Goal: Task Accomplishment & Management: Complete application form

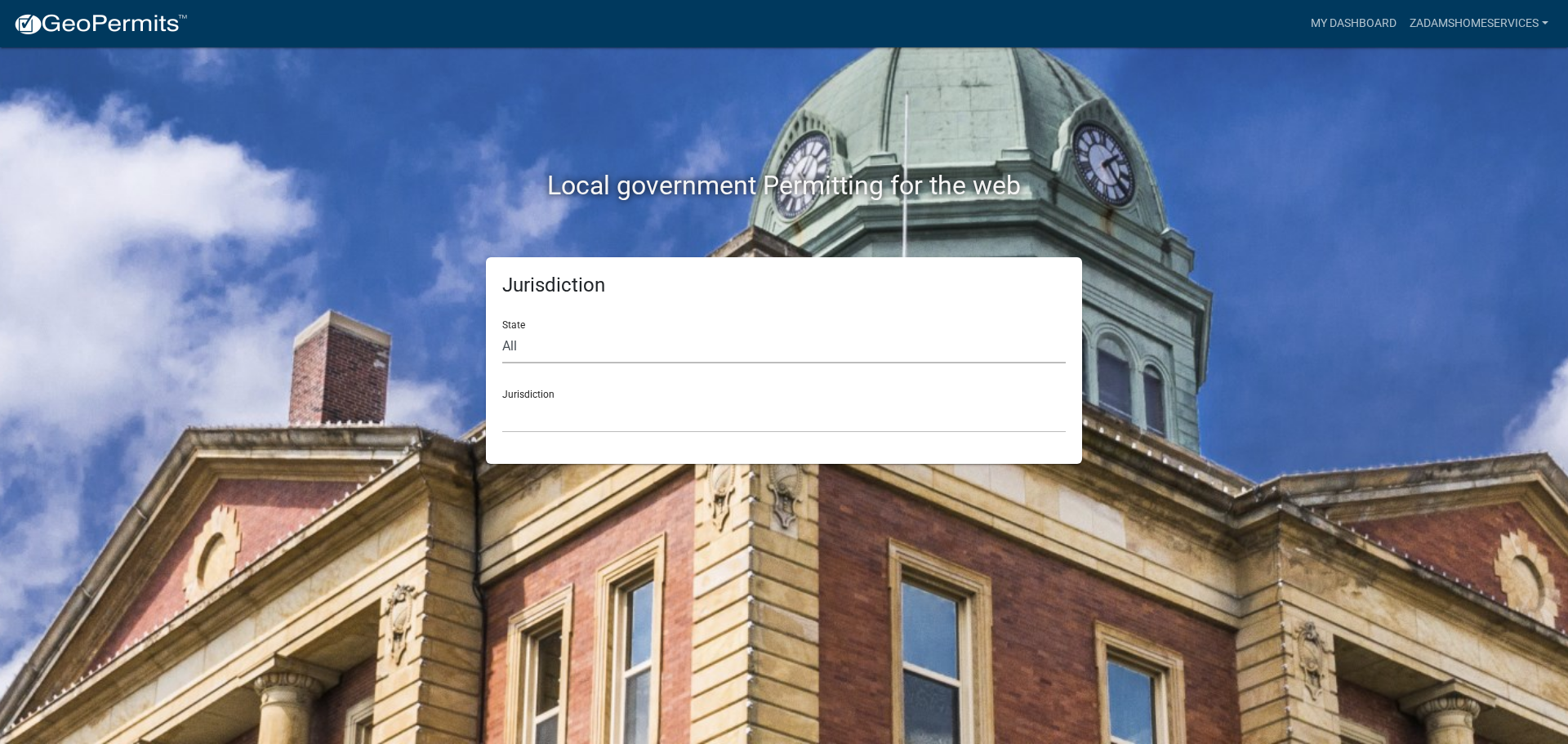
click at [848, 346] on select "All [US_STATE] [US_STATE] [US_STATE] [US_STATE] [US_STATE] [US_STATE] [US_STATE…" at bounding box center [784, 347] width 563 height 34
select select "[US_STATE]"
click at [502, 330] on select "All [US_STATE] [US_STATE] [US_STATE] [US_STATE] [US_STATE] [US_STATE] [US_STATE…" at bounding box center [784, 347] width 563 height 34
click at [731, 408] on select "City of [GEOGRAPHIC_DATA], [US_STATE] City of [GEOGRAPHIC_DATA], [US_STATE] Cit…" at bounding box center [784, 416] width 563 height 34
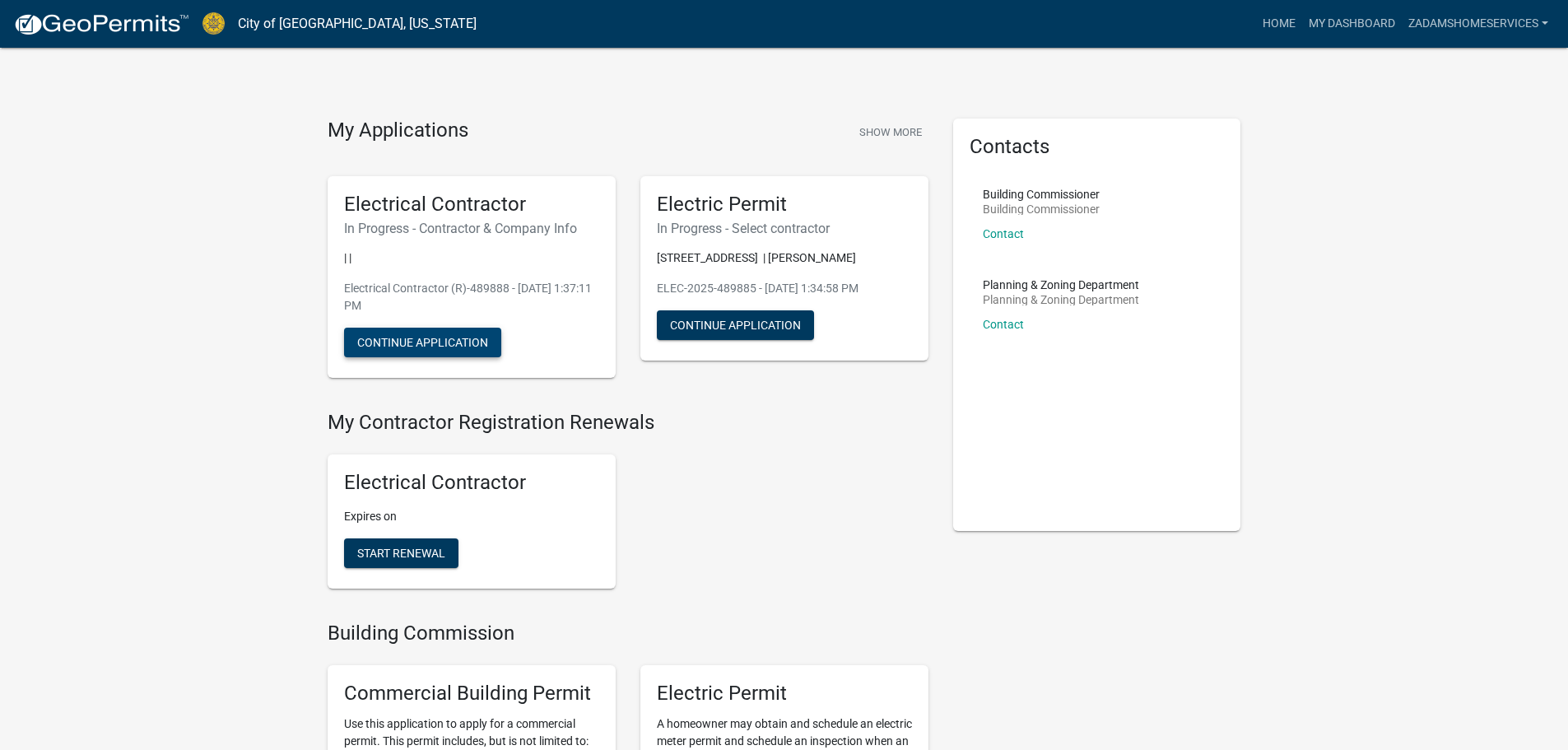
click at [444, 344] on button "Continue Application" at bounding box center [423, 343] width 157 height 30
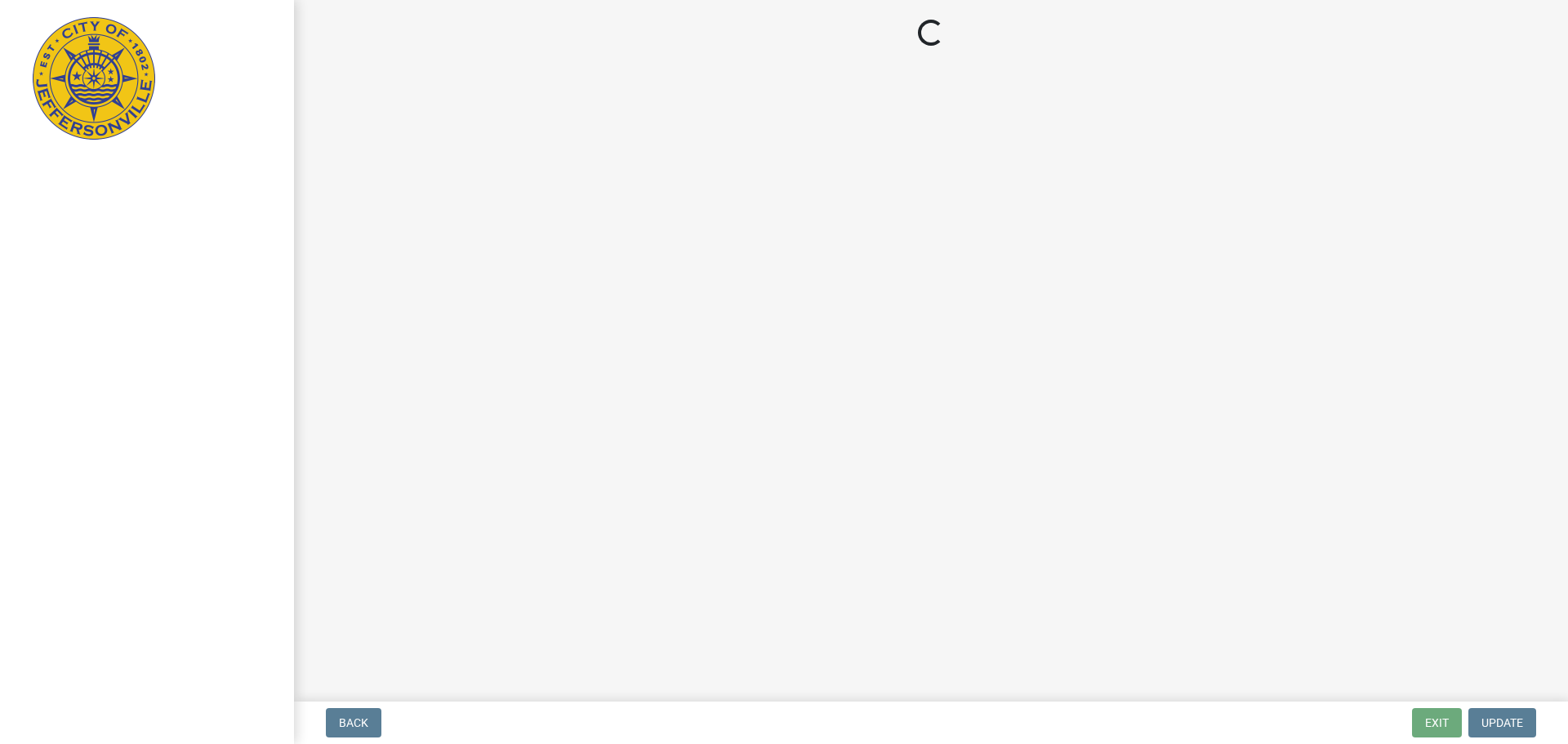
select select "IN"
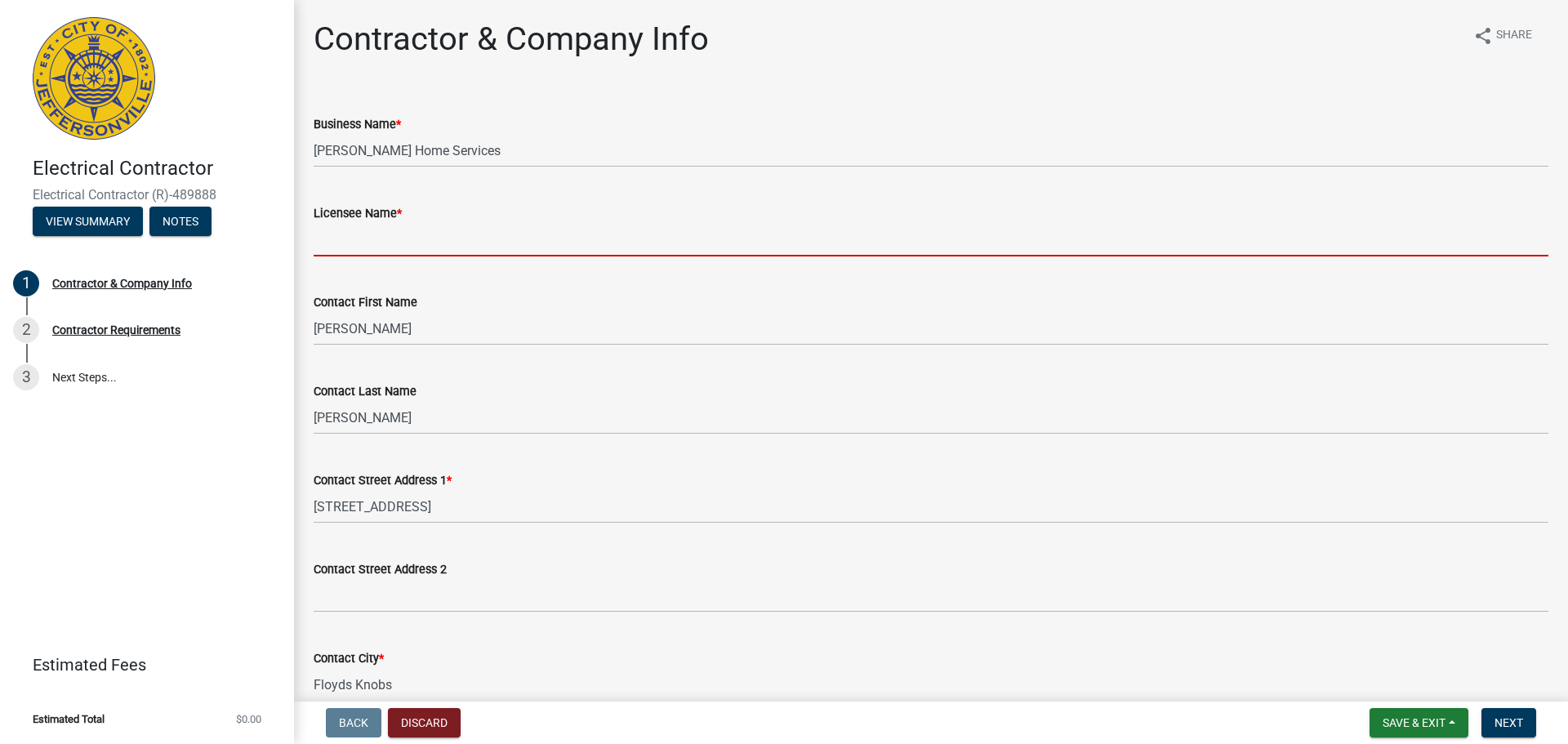
click at [461, 238] on input "Licensee Name *" at bounding box center [930, 239] width 1234 height 34
type input "Zachary Hebert"
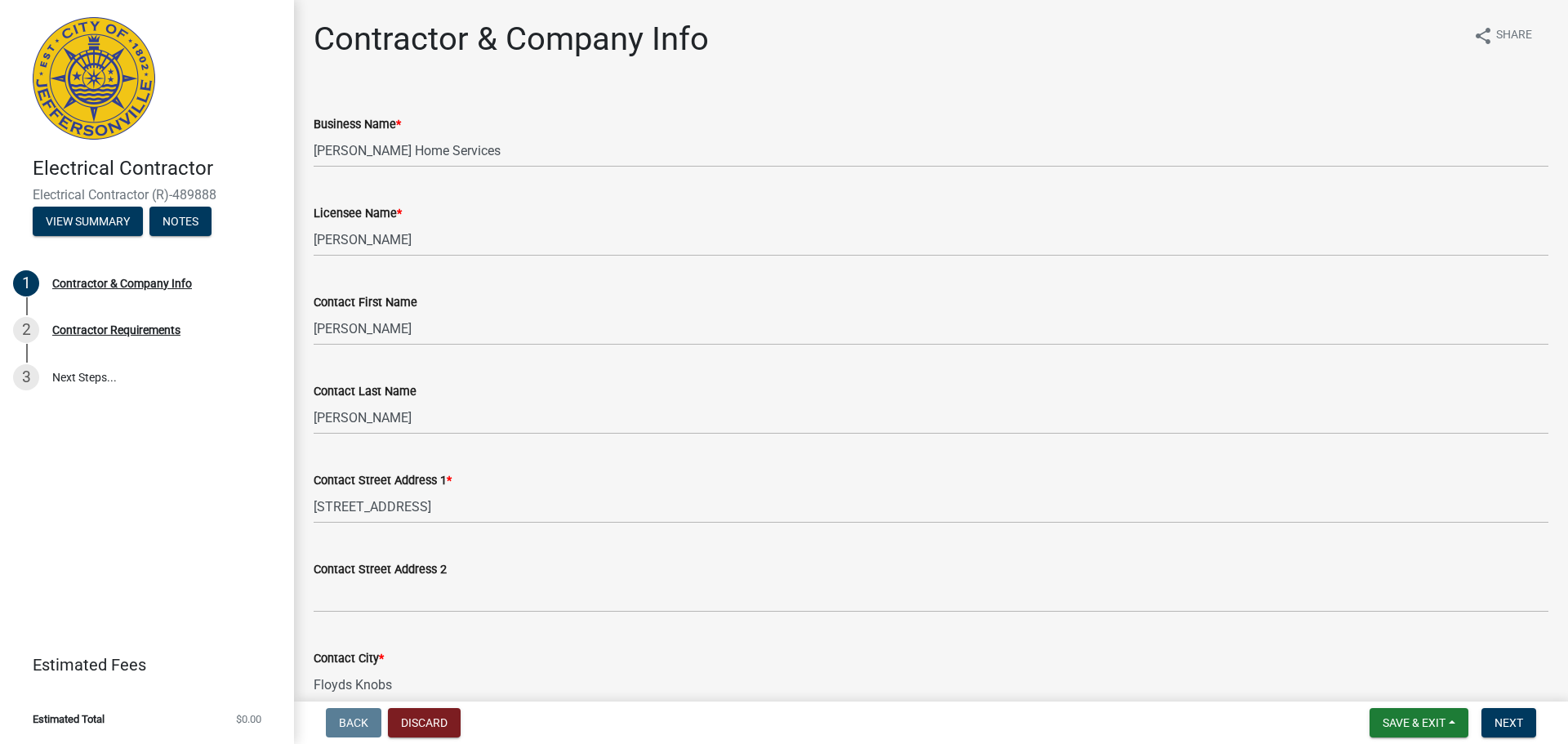
click at [582, 289] on div "Contact First Name Zachary" at bounding box center [930, 307] width 1234 height 76
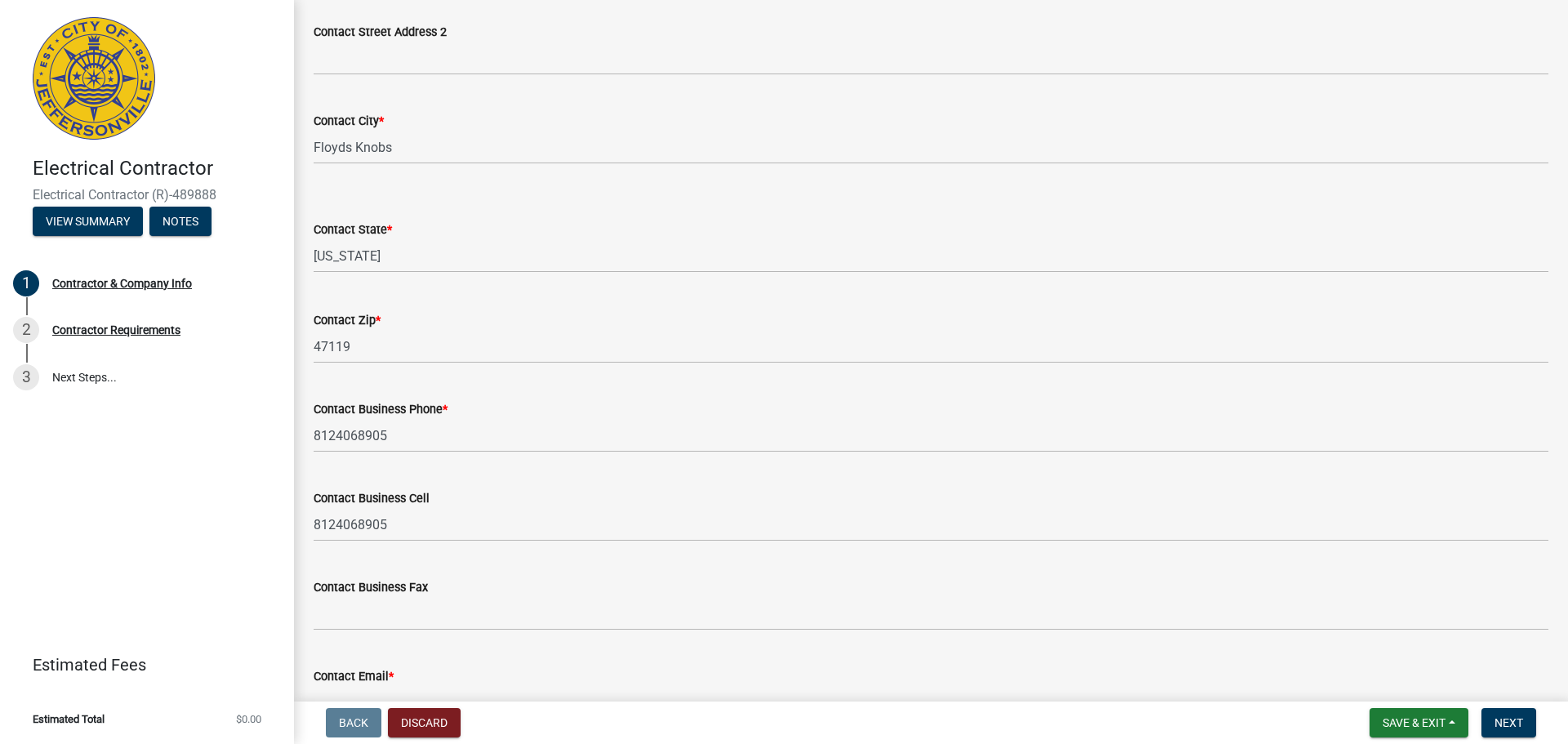
scroll to position [639, 0]
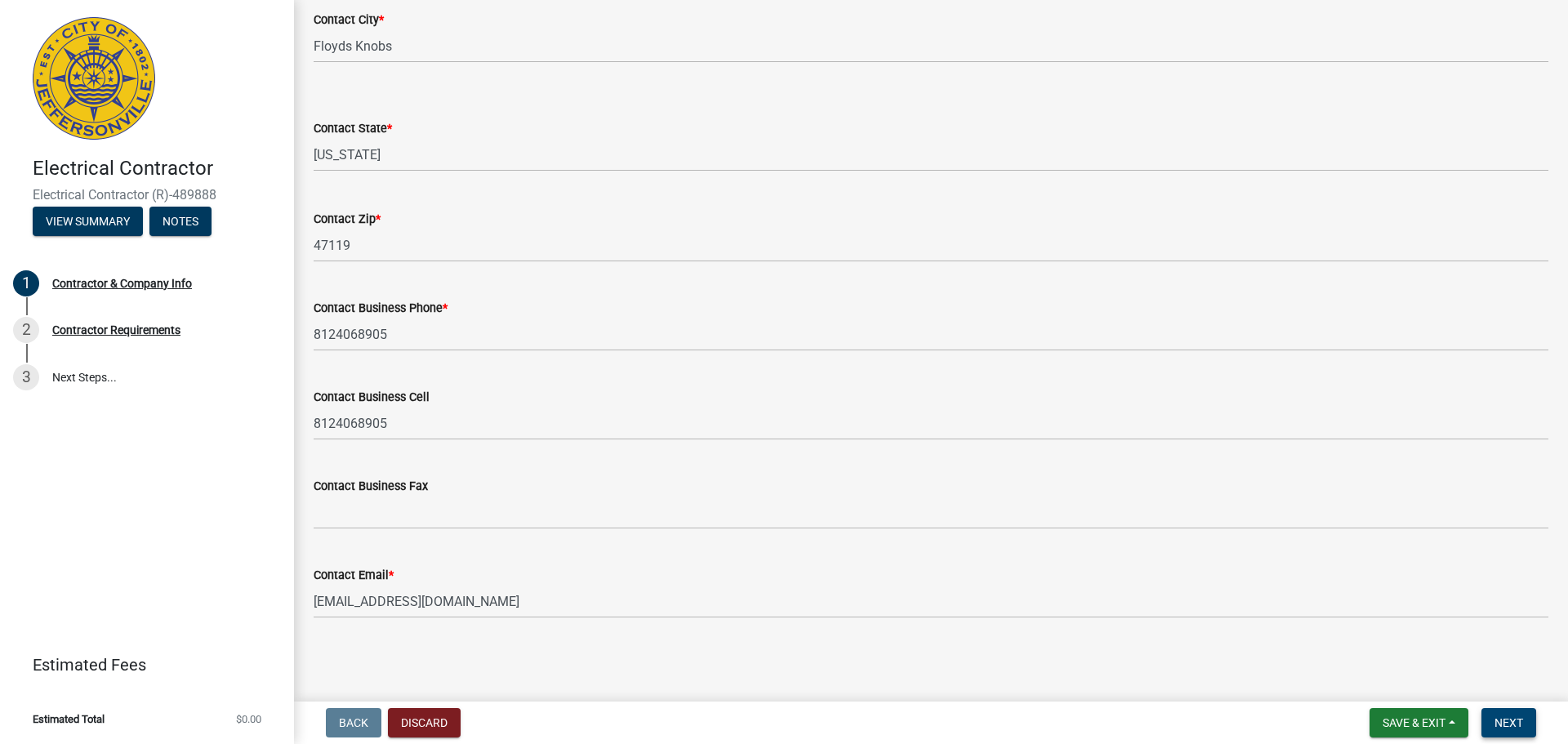
click at [1499, 721] on span "Next" at bounding box center [1508, 722] width 29 height 13
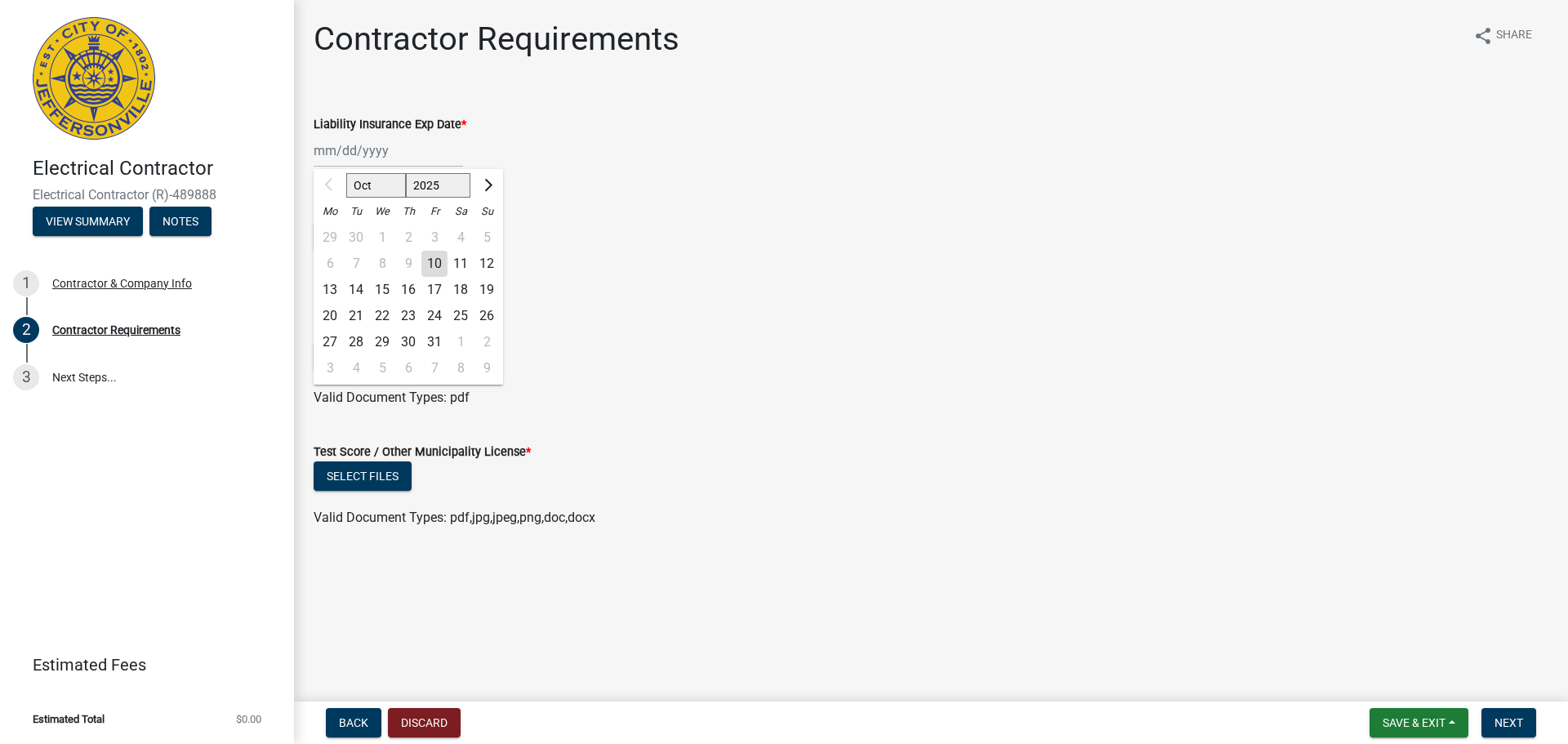
click at [391, 142] on div "Oct Nov Dec 2025 2026 2027 2028 2029 2030 2031 2032 2033 2034 2035 2036 2037 20…" at bounding box center [388, 151] width 150 height 34
click at [485, 190] on button "Next month" at bounding box center [487, 185] width 20 height 27
select select "1"
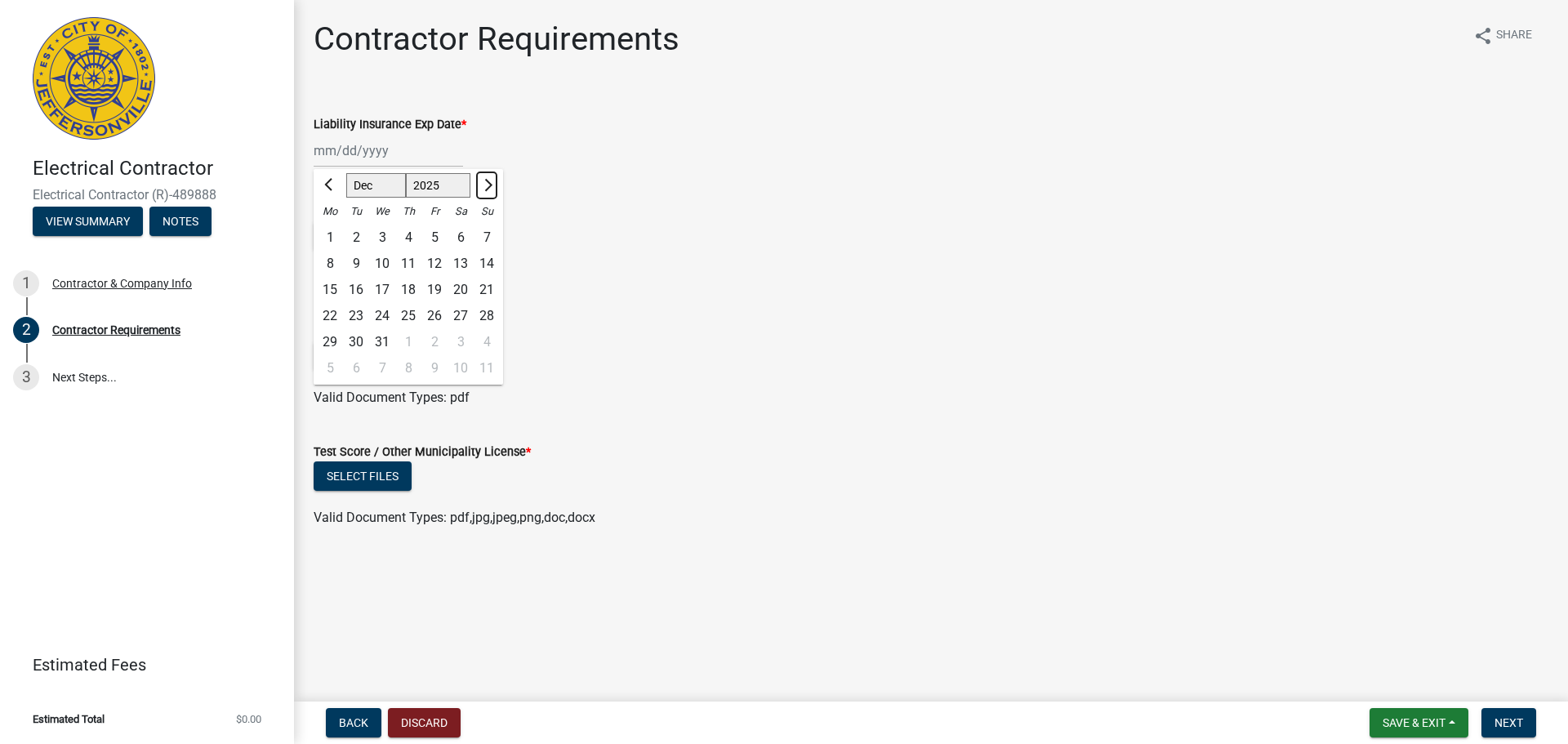
select select "2026"
click at [485, 190] on button "Next month" at bounding box center [487, 185] width 20 height 27
click at [332, 186] on span "Previous month" at bounding box center [330, 185] width 12 height 12
select select "2"
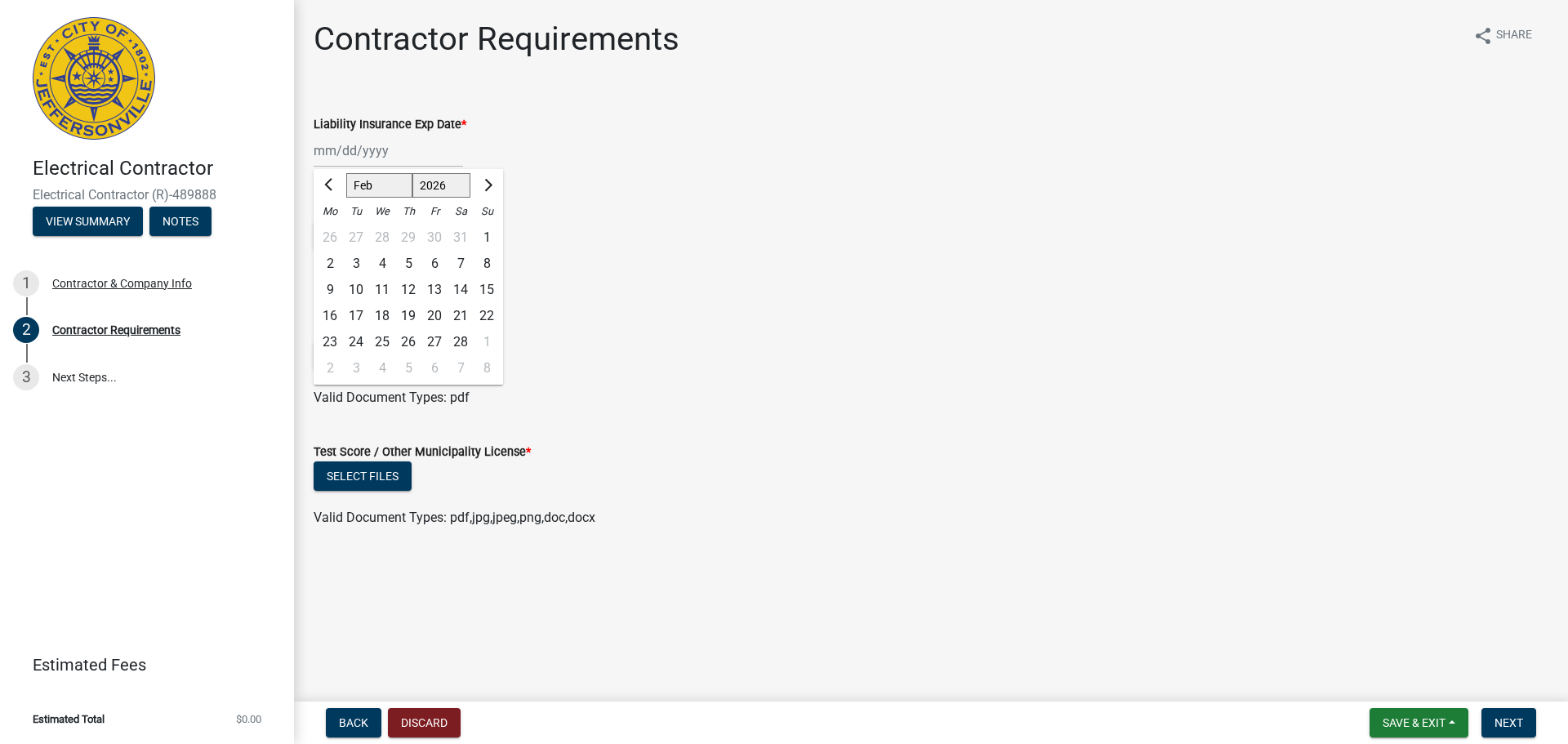
click at [440, 293] on div "13" at bounding box center [434, 290] width 27 height 27
type input "02/13/2026"
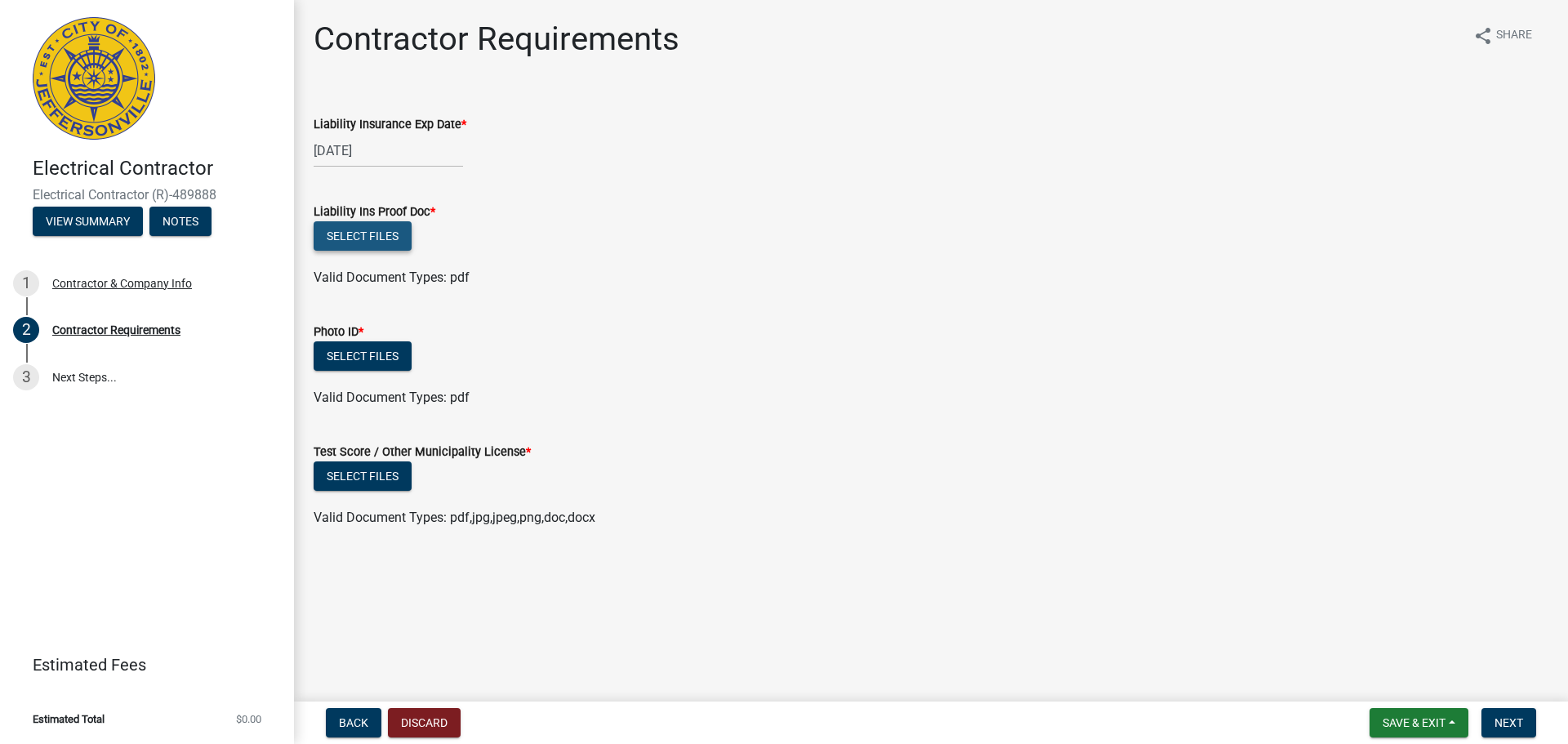
click at [404, 233] on button "Select files" at bounding box center [361, 237] width 98 height 30
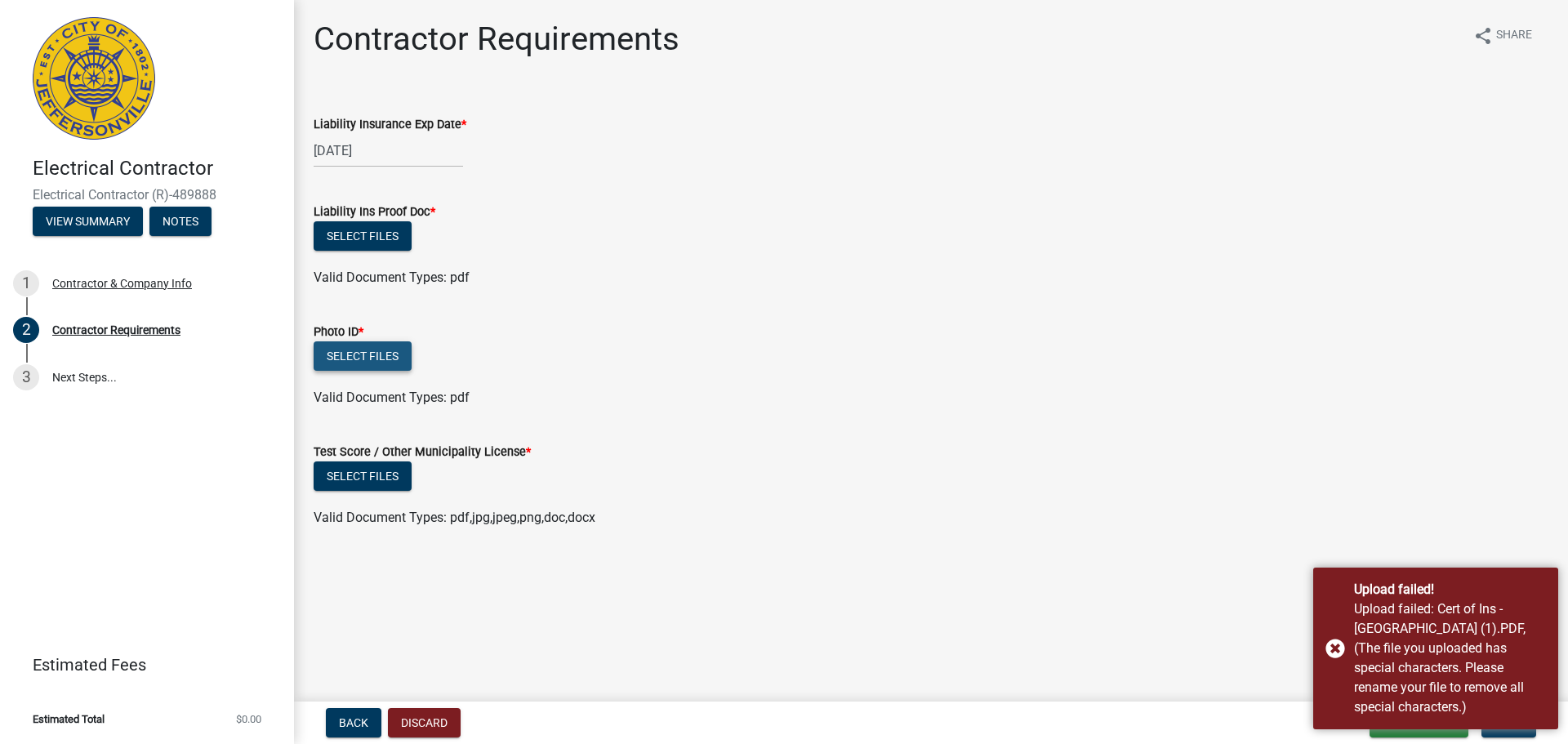
click at [370, 353] on button "Select files" at bounding box center [361, 357] width 98 height 30
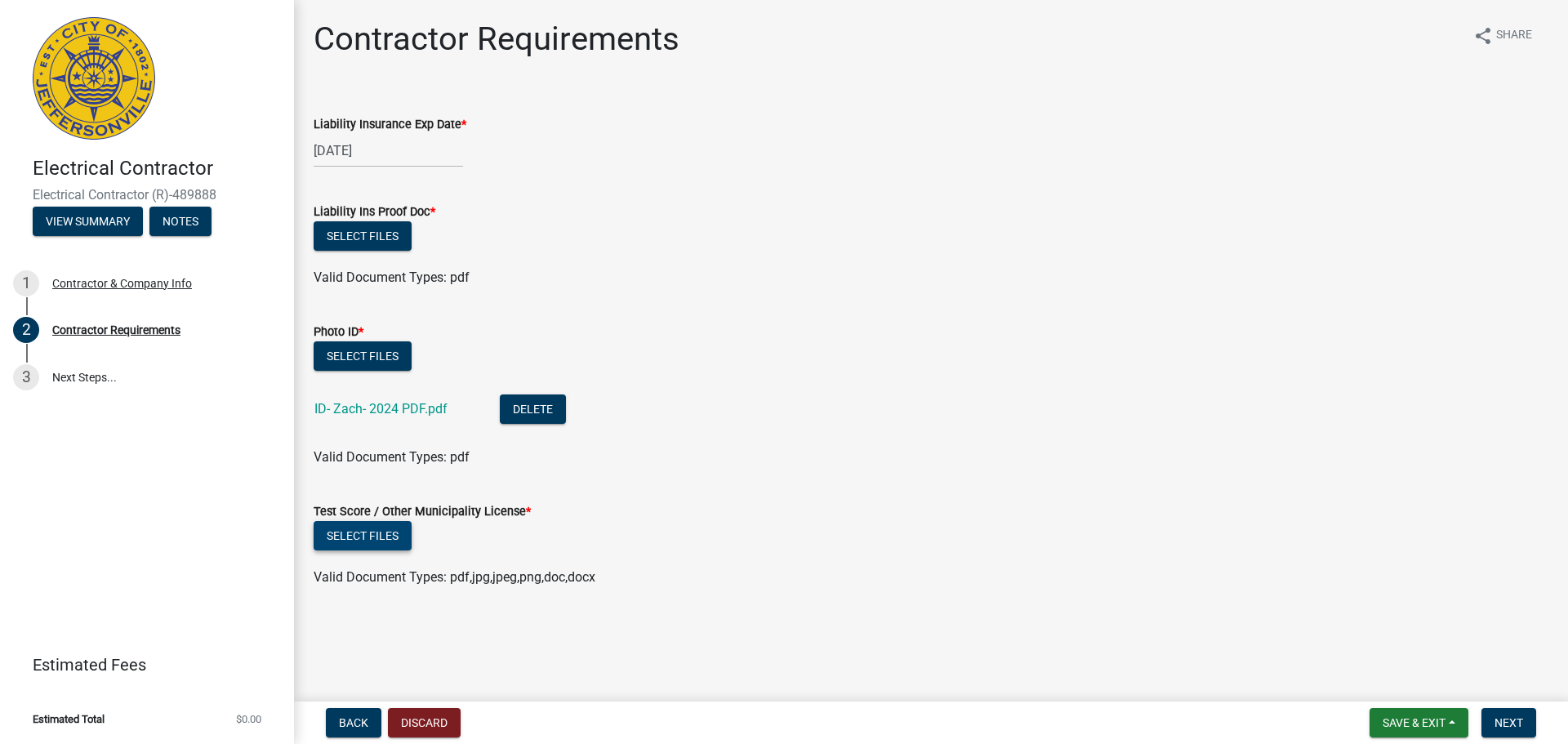
click at [374, 532] on button "Select files" at bounding box center [361, 536] width 98 height 30
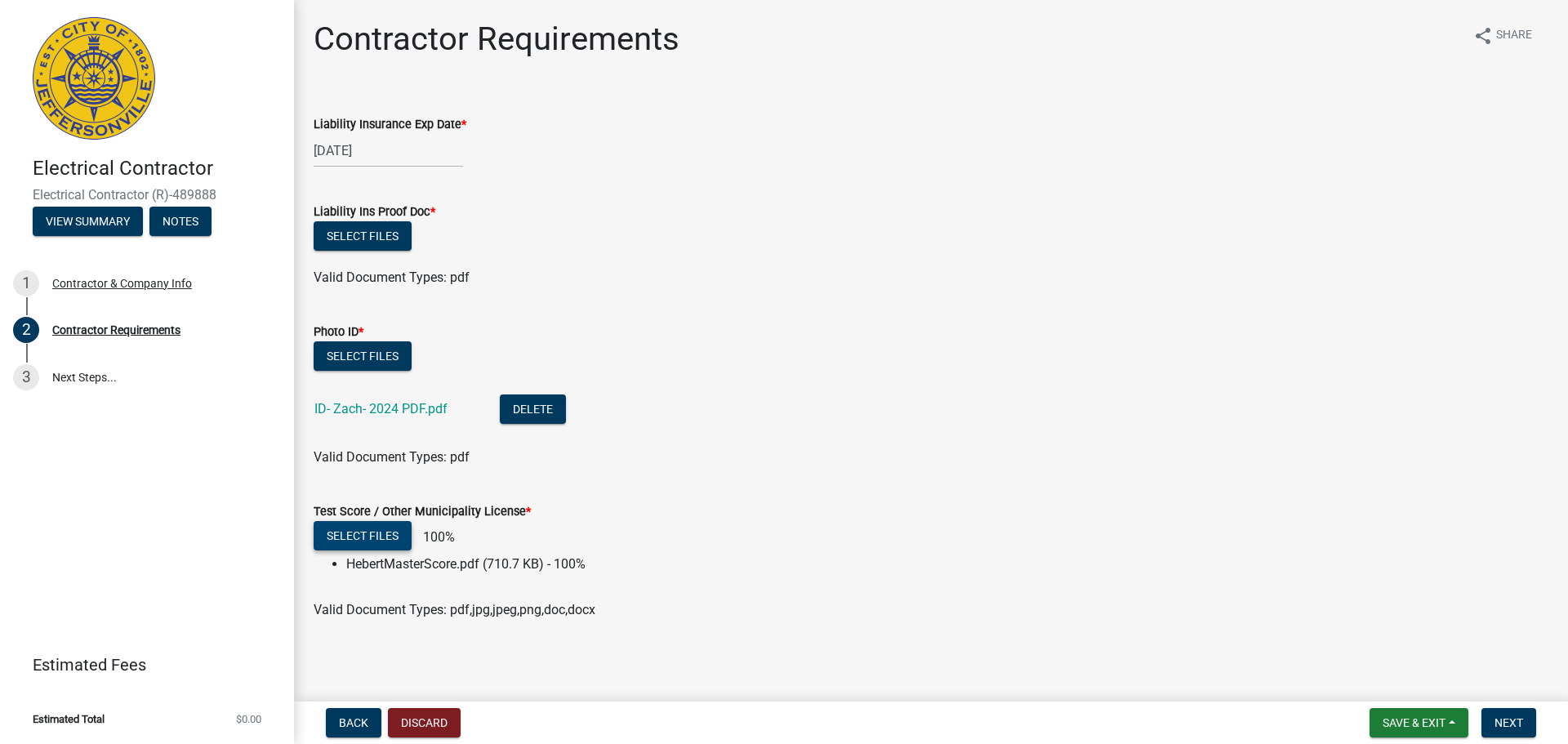
scroll to position [3, 0]
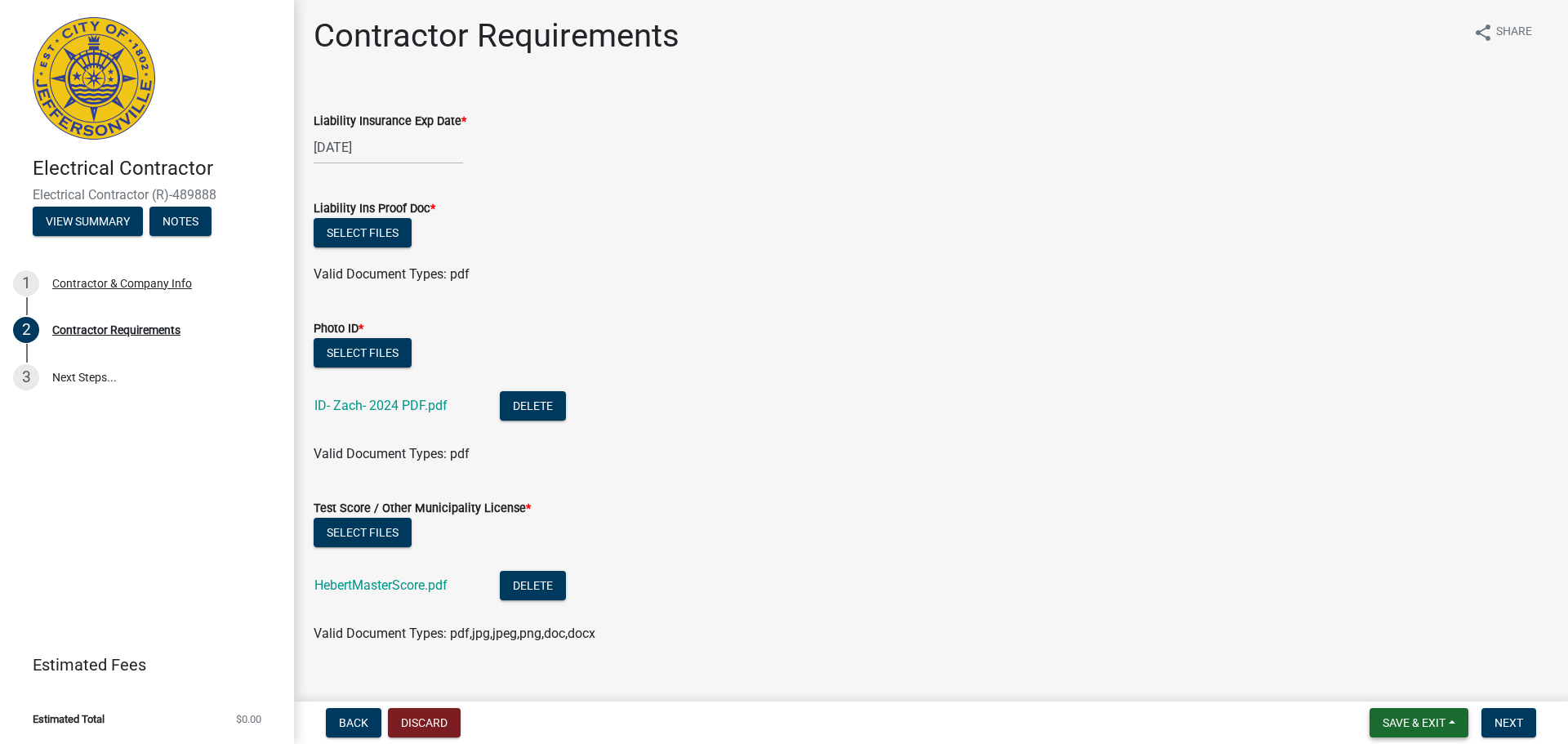
click at [1415, 714] on button "Save & Exit" at bounding box center [1418, 723] width 98 height 30
select select "2"
select select "2026"
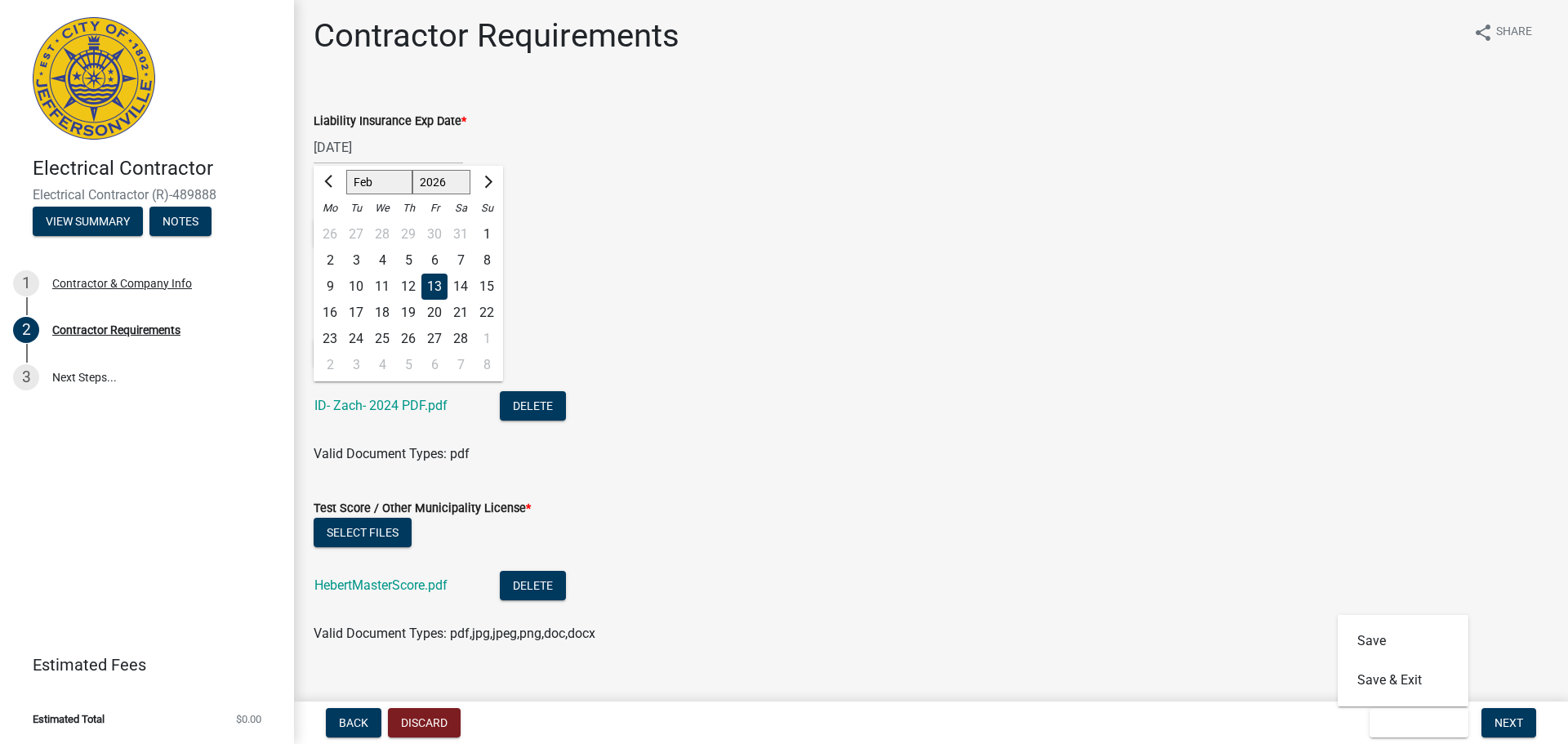
click at [334, 156] on div "02/13/2026 Jan Feb Mar Apr May Jun Jul Aug Sep Oct Nov Dec 2025 2026 2027 2028 …" at bounding box center [388, 148] width 150 height 34
click at [475, 185] on div at bounding box center [486, 182] width 33 height 27
click at [483, 185] on button "Next month" at bounding box center [487, 182] width 20 height 27
select select "3"
click at [432, 286] on div "13" at bounding box center [434, 287] width 27 height 27
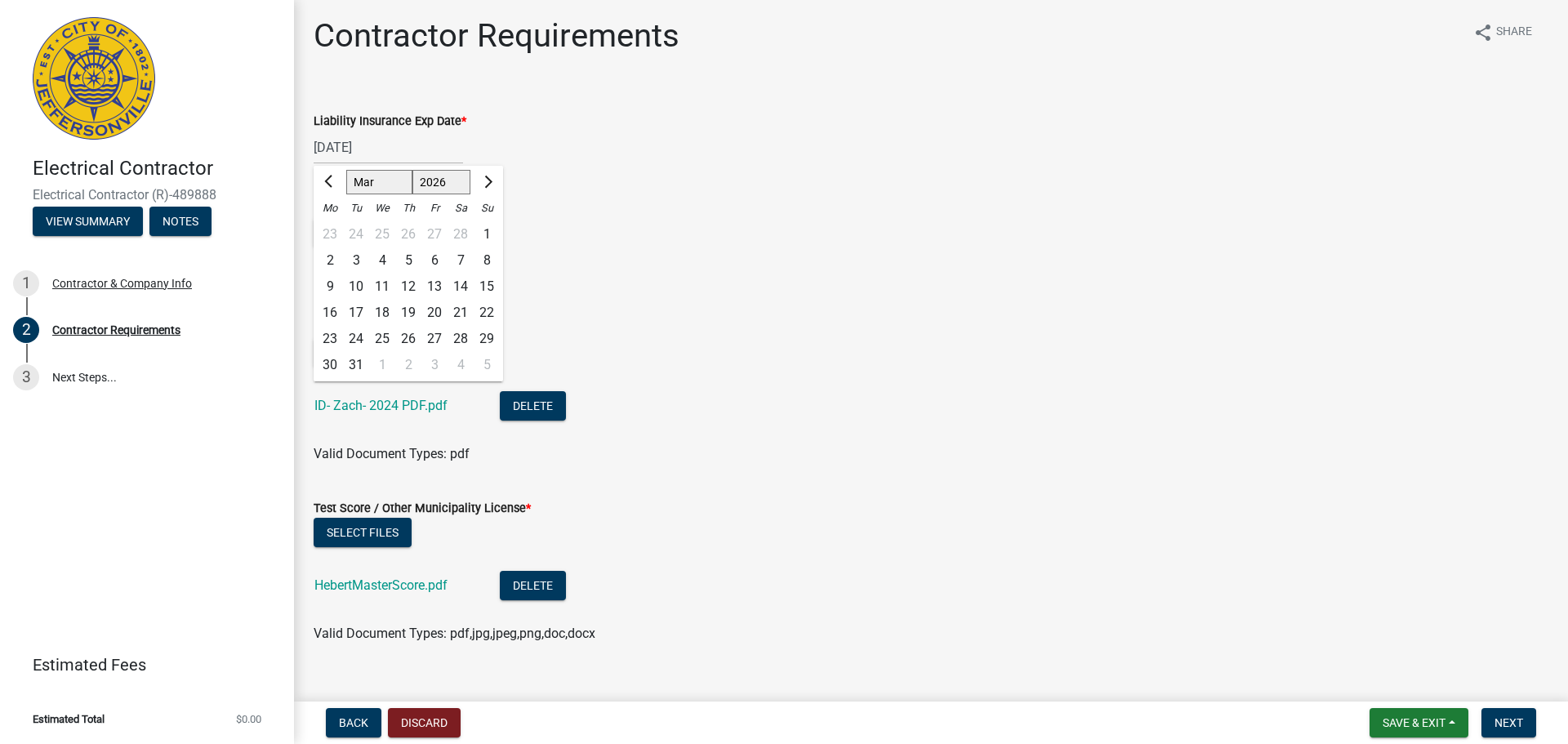
type input "03/13/2026"
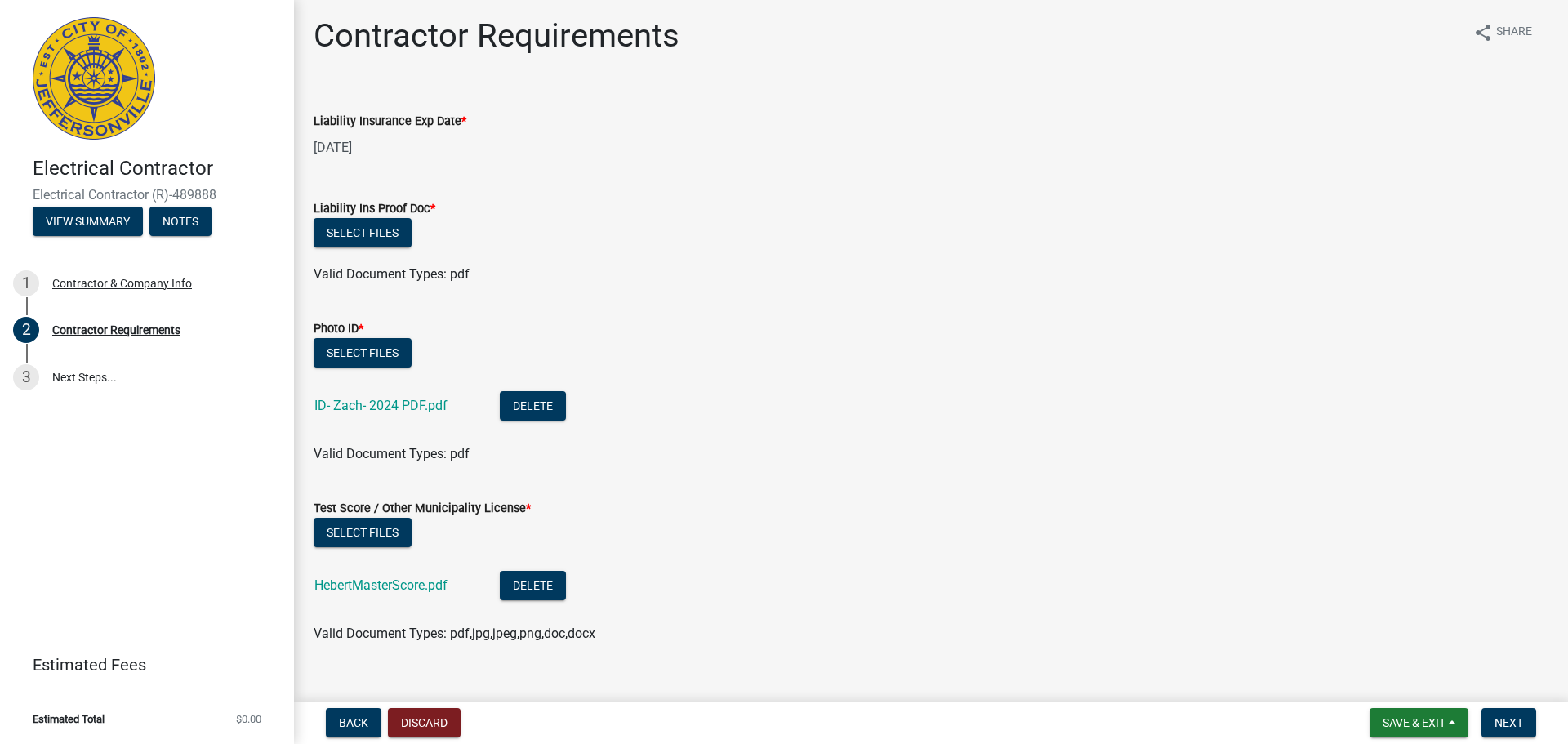
click at [657, 248] on div "Select files" at bounding box center [930, 235] width 1234 height 34
click at [1430, 721] on span "Save & Exit" at bounding box center [1413, 722] width 63 height 13
click at [1410, 644] on button "Save" at bounding box center [1403, 642] width 131 height 39
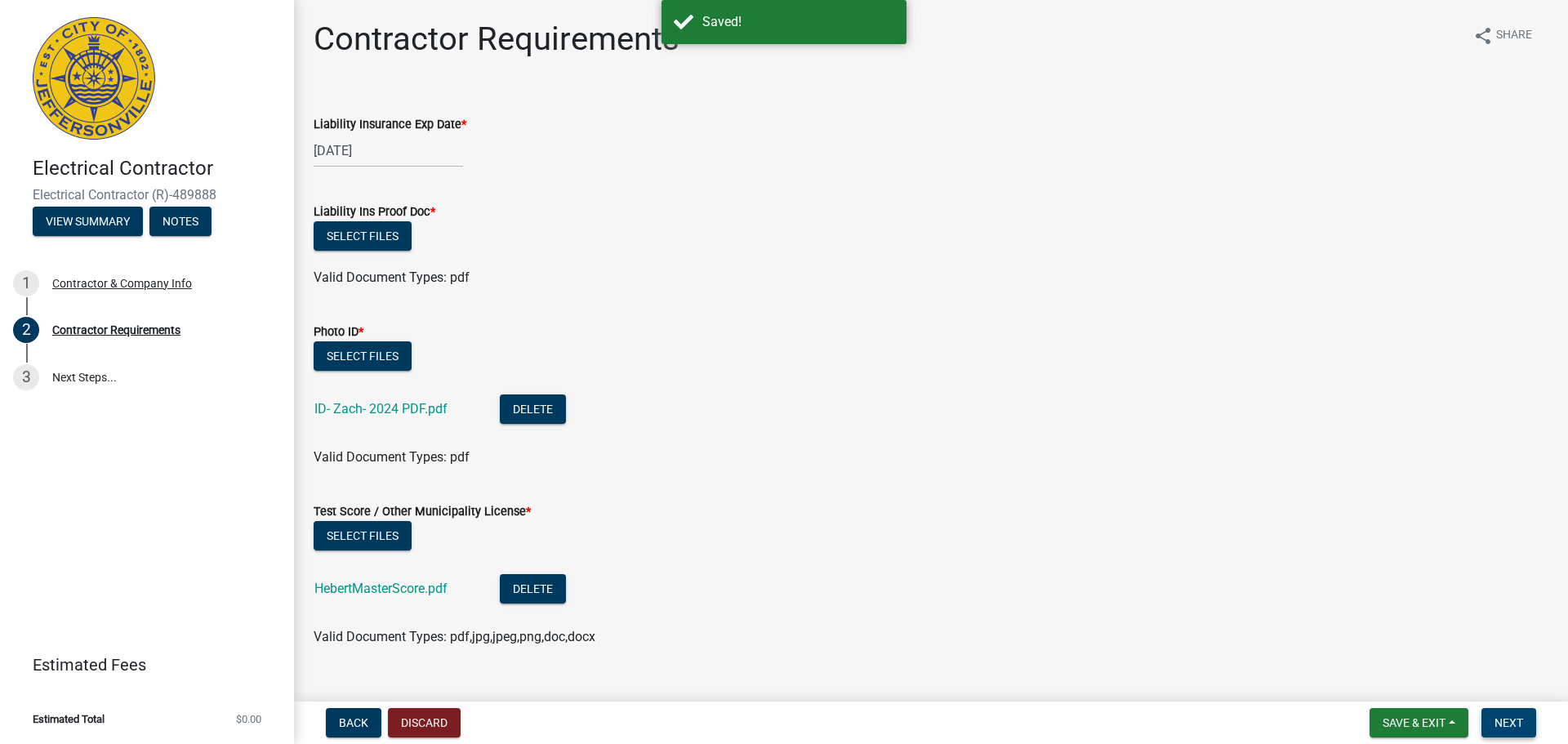
click at [1507, 711] on button "Next" at bounding box center [1509, 723] width 55 height 30
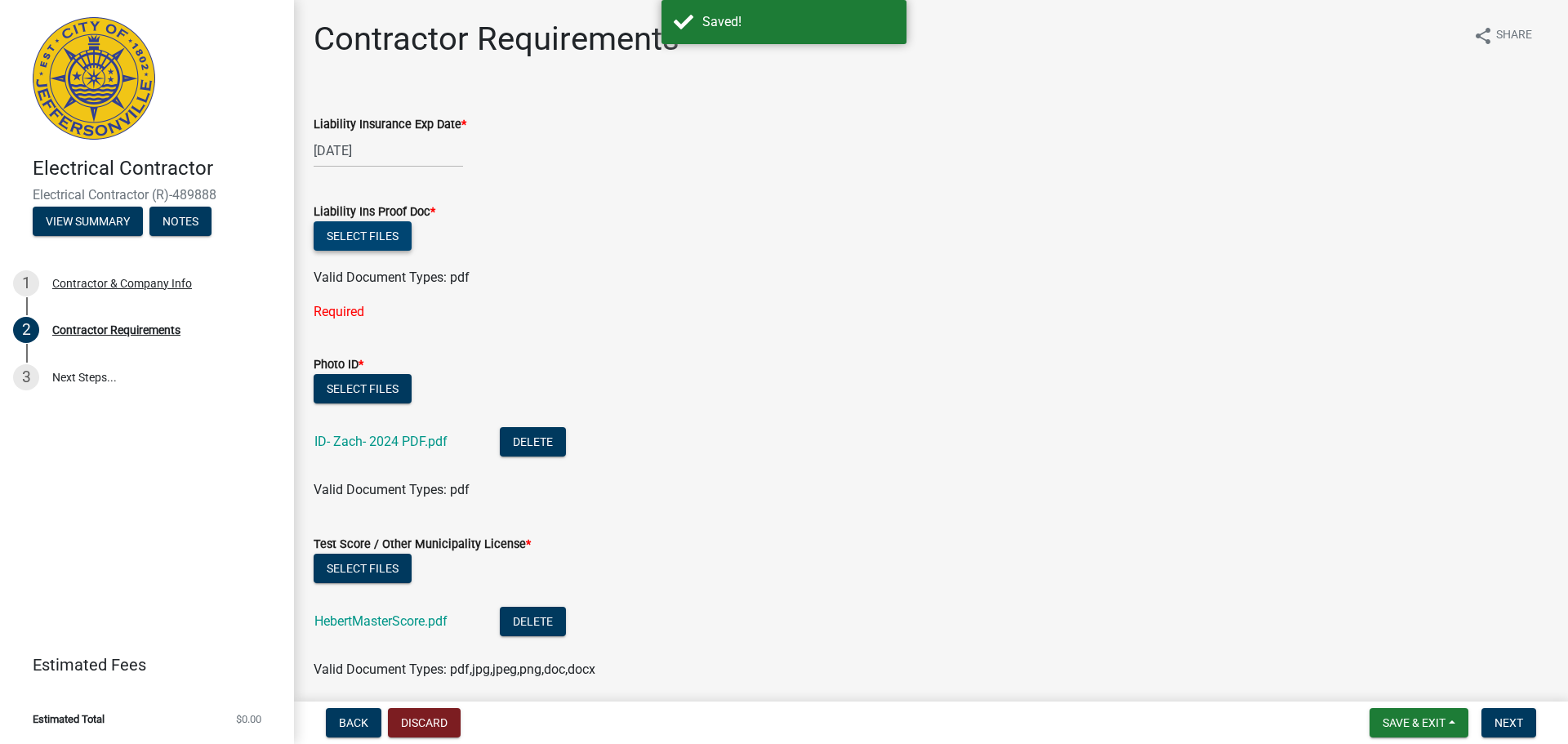
click at [387, 241] on button "Select files" at bounding box center [361, 237] width 98 height 30
click at [346, 238] on button "Select files" at bounding box center [361, 237] width 98 height 30
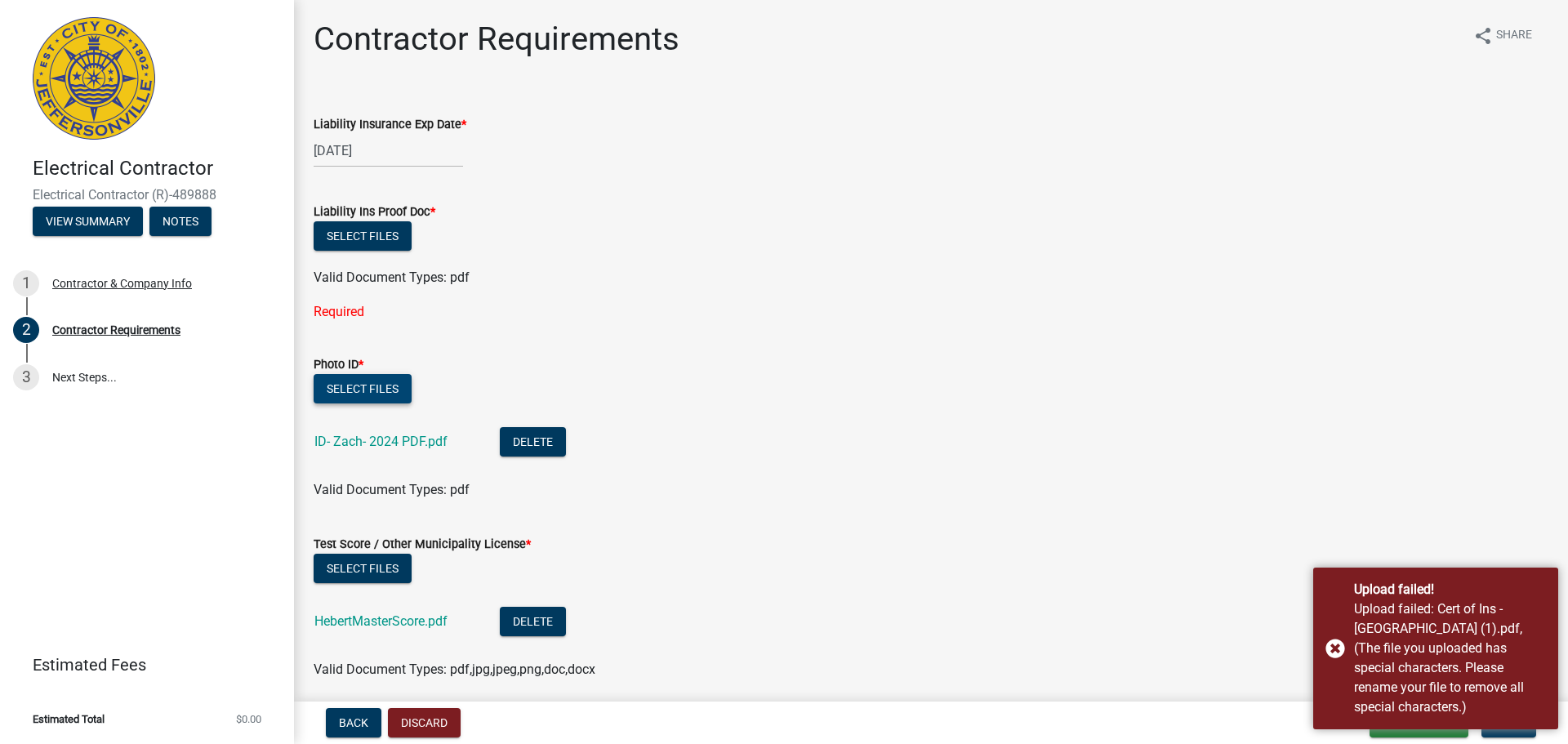
click at [399, 390] on button "Select files" at bounding box center [361, 389] width 98 height 30
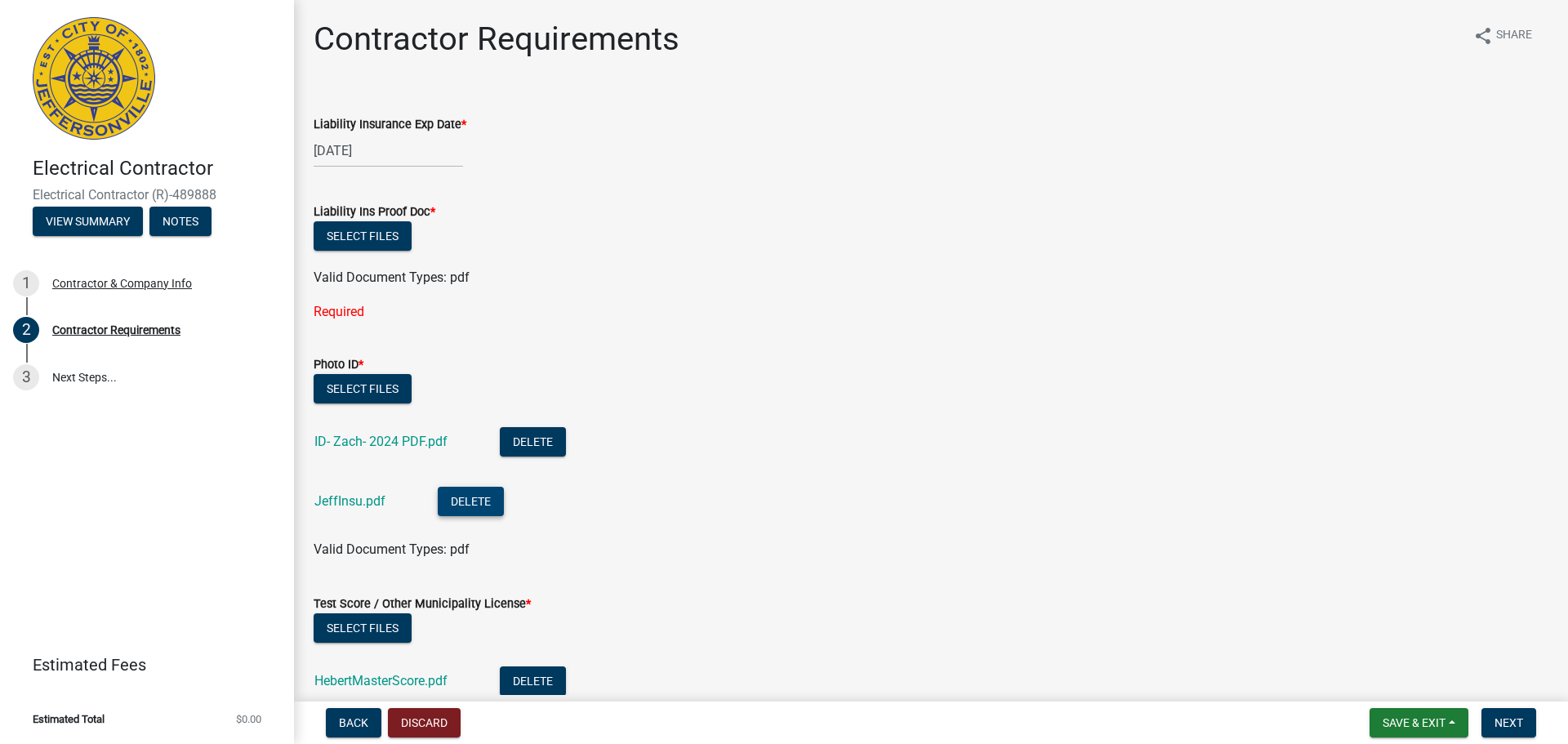
click at [480, 500] on button "Delete" at bounding box center [470, 502] width 66 height 30
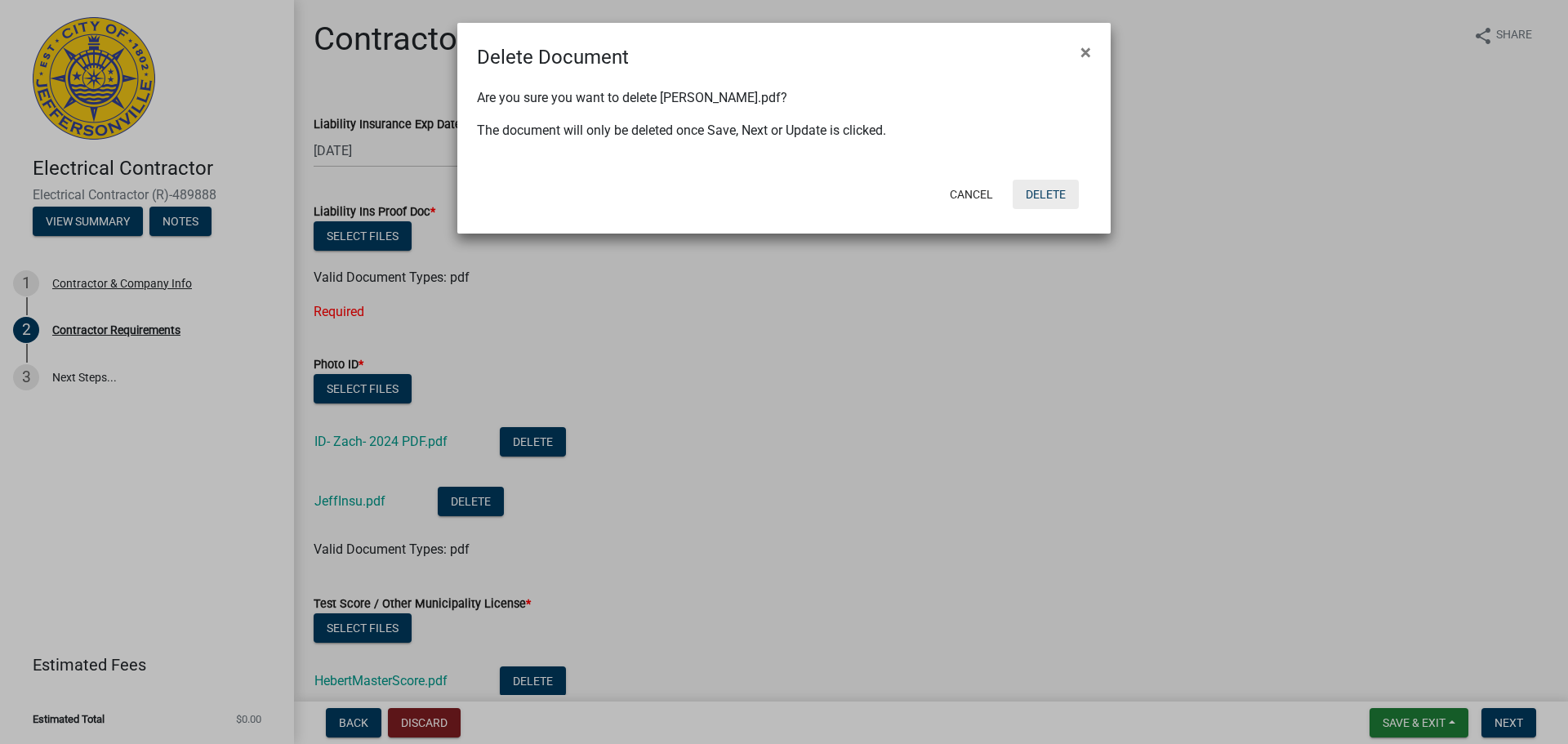
click at [1038, 193] on button "Delete" at bounding box center [1045, 194] width 66 height 30
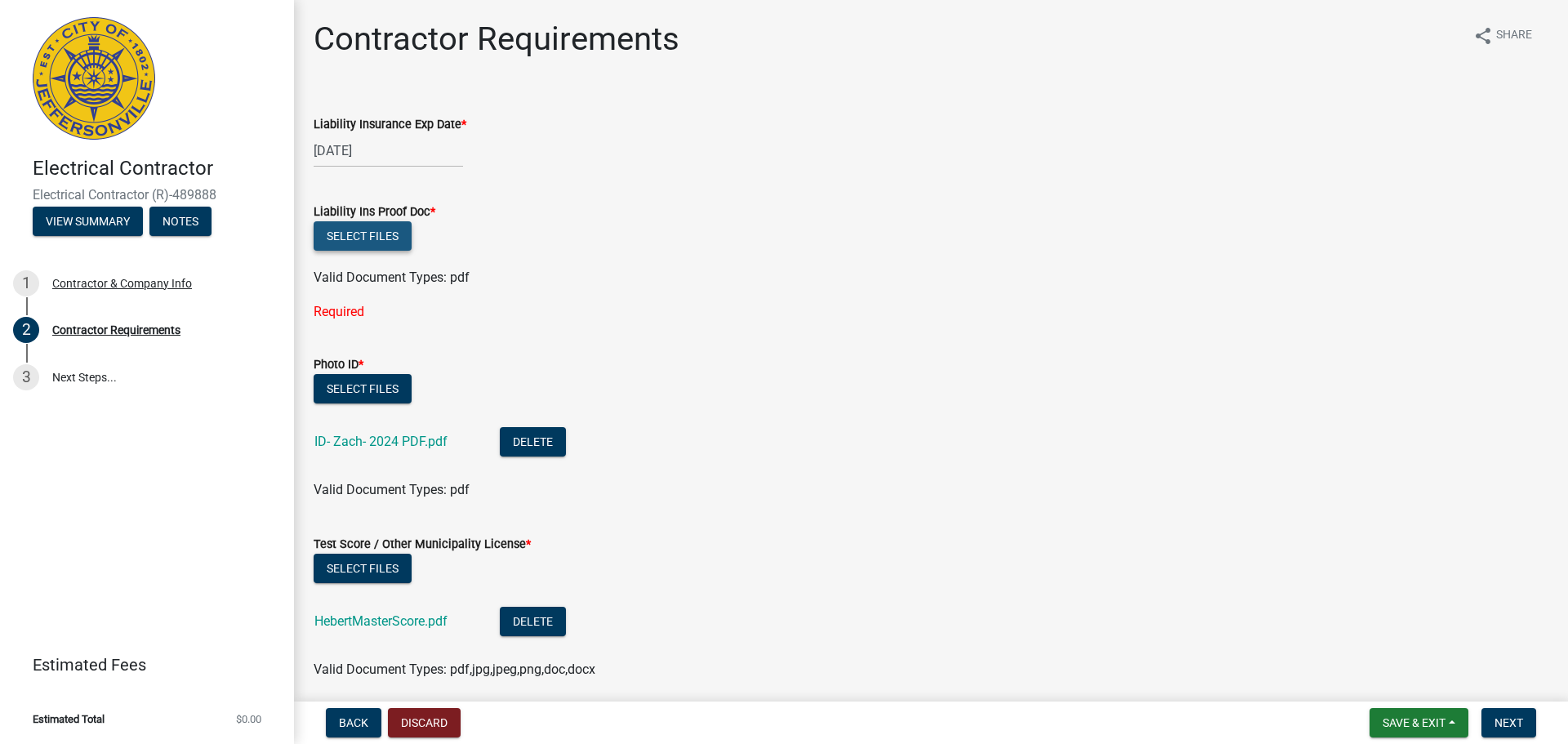
click at [377, 228] on button "Select files" at bounding box center [361, 237] width 98 height 30
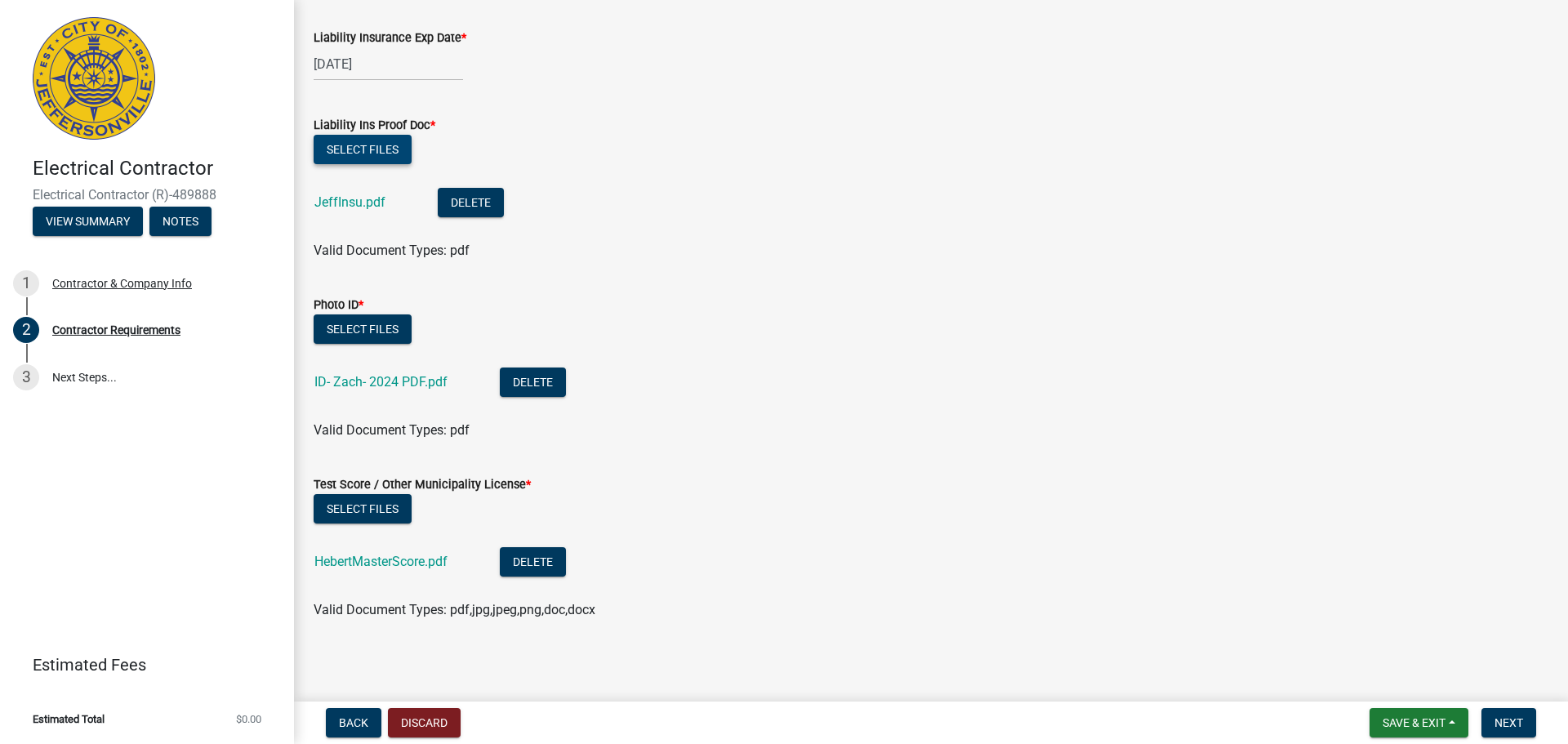
scroll to position [90, 0]
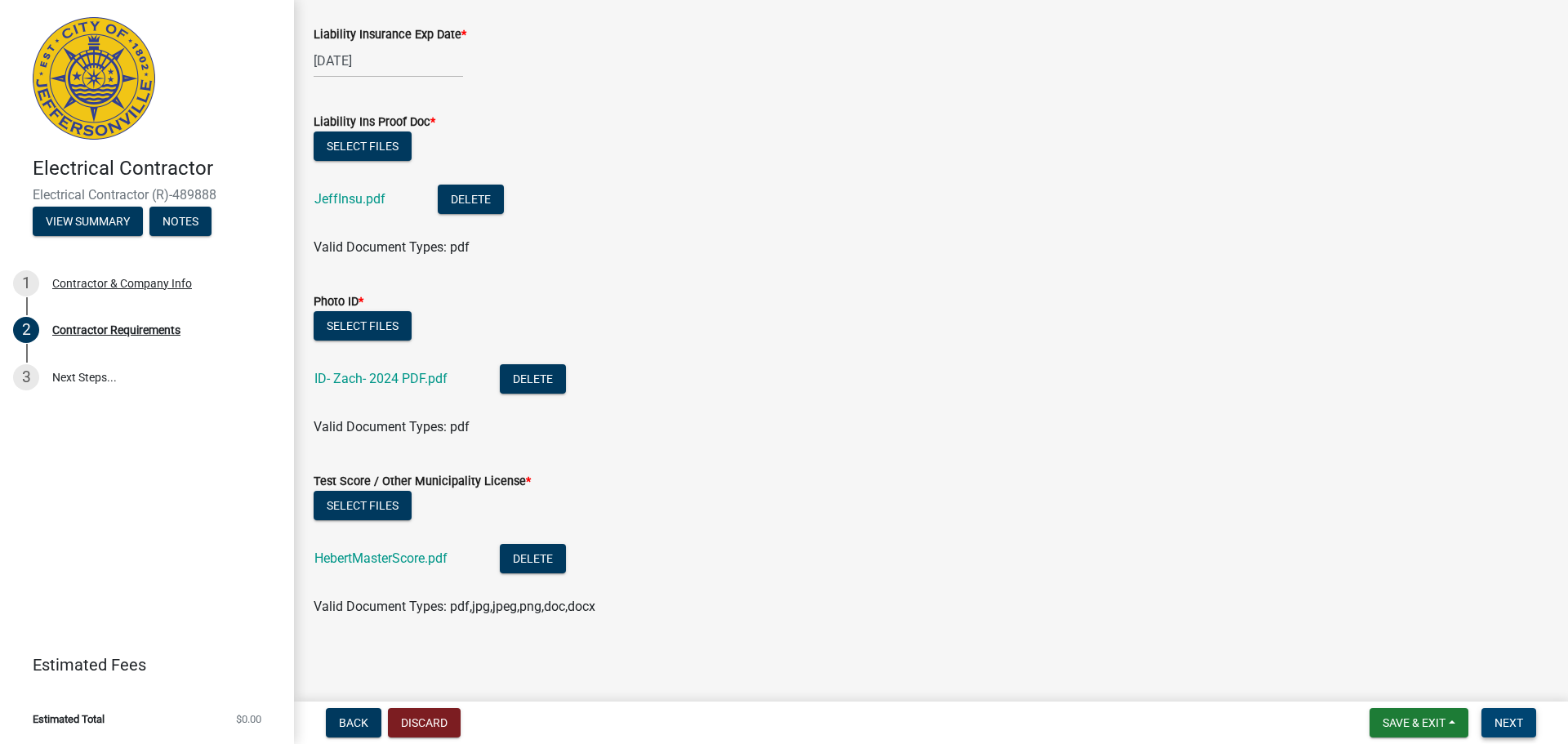
click at [1494, 722] on span "Next" at bounding box center [1508, 722] width 29 height 13
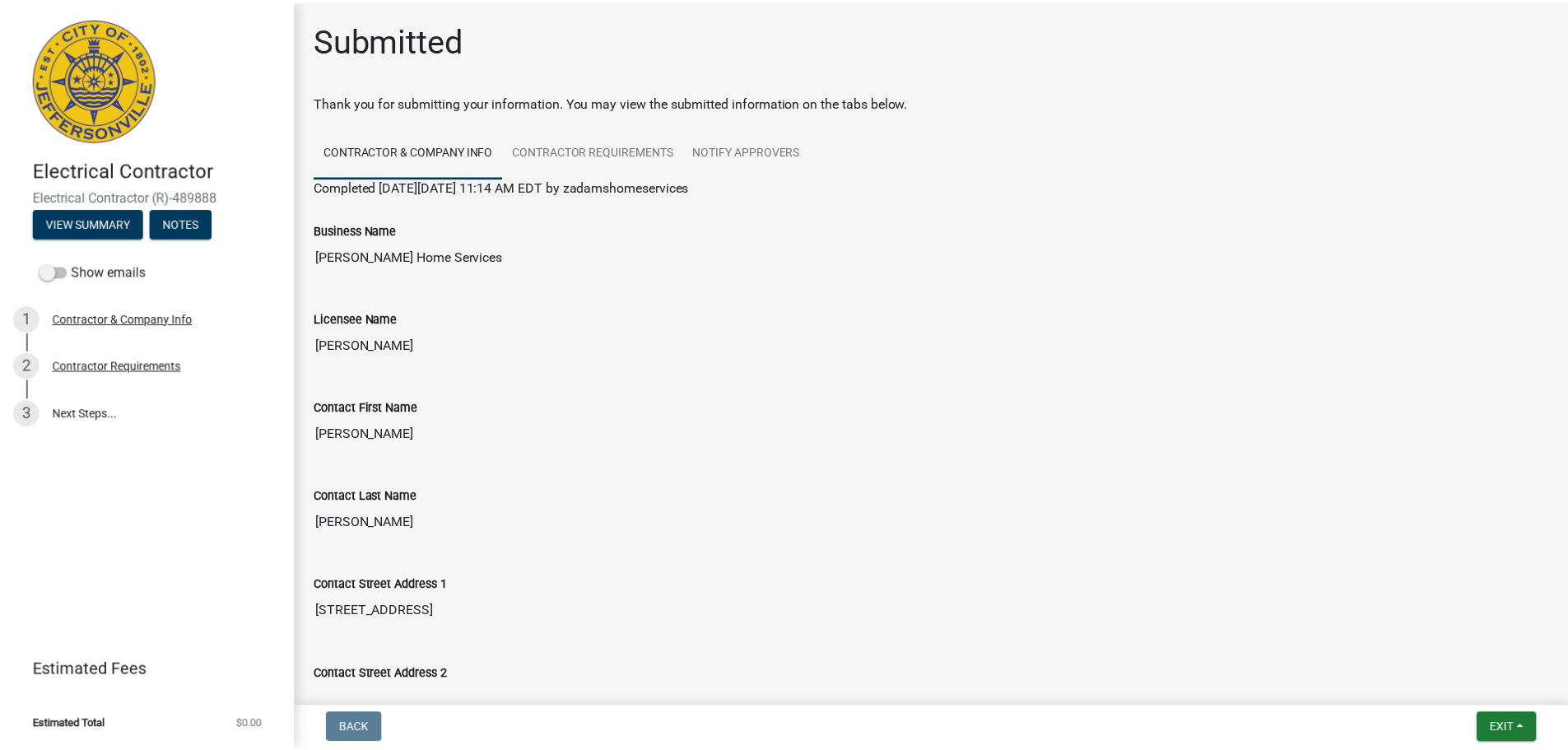
scroll to position [411, 0]
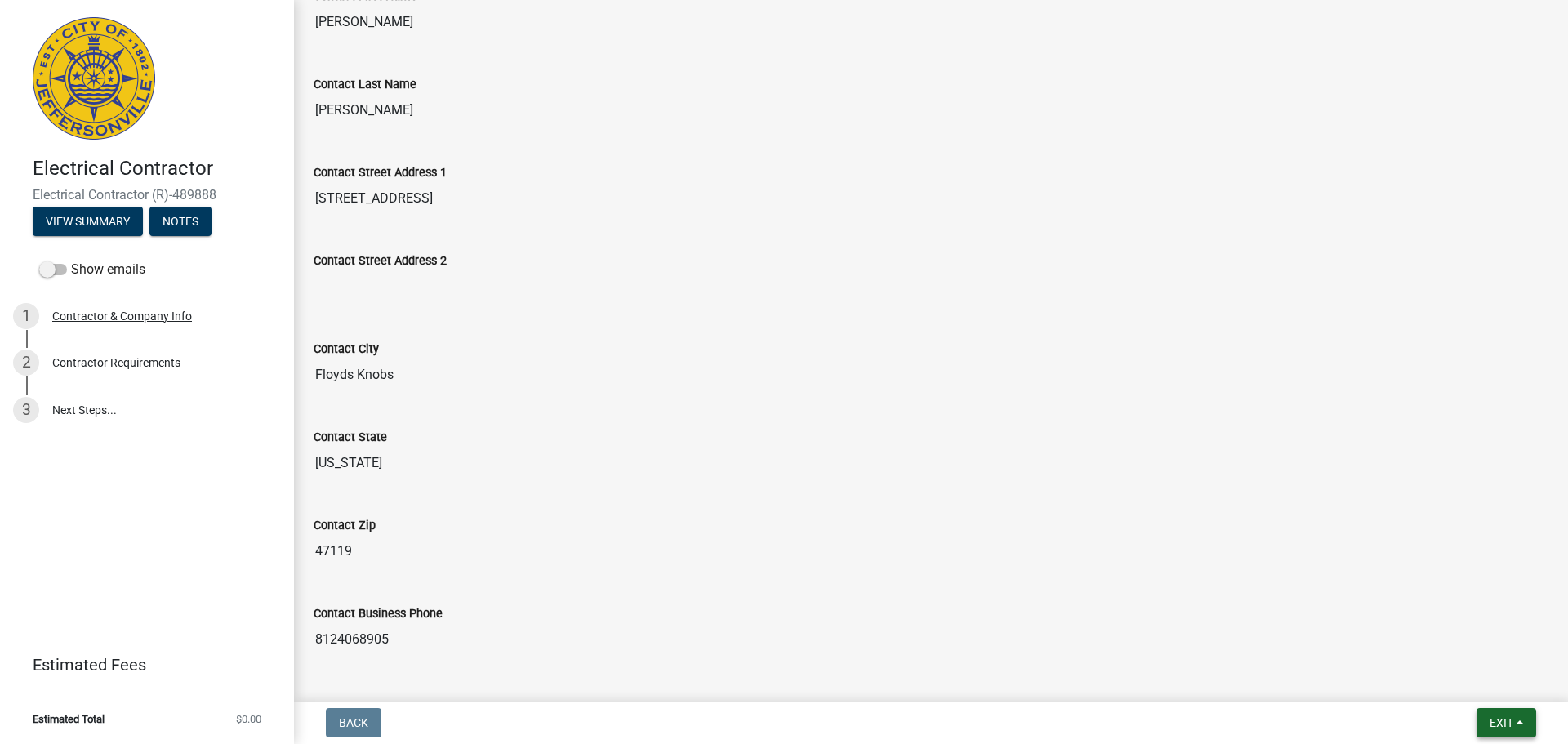
click at [1496, 725] on span "Exit" at bounding box center [1501, 722] width 24 height 13
click at [1484, 681] on button "Save & Exit" at bounding box center [1470, 681] width 131 height 39
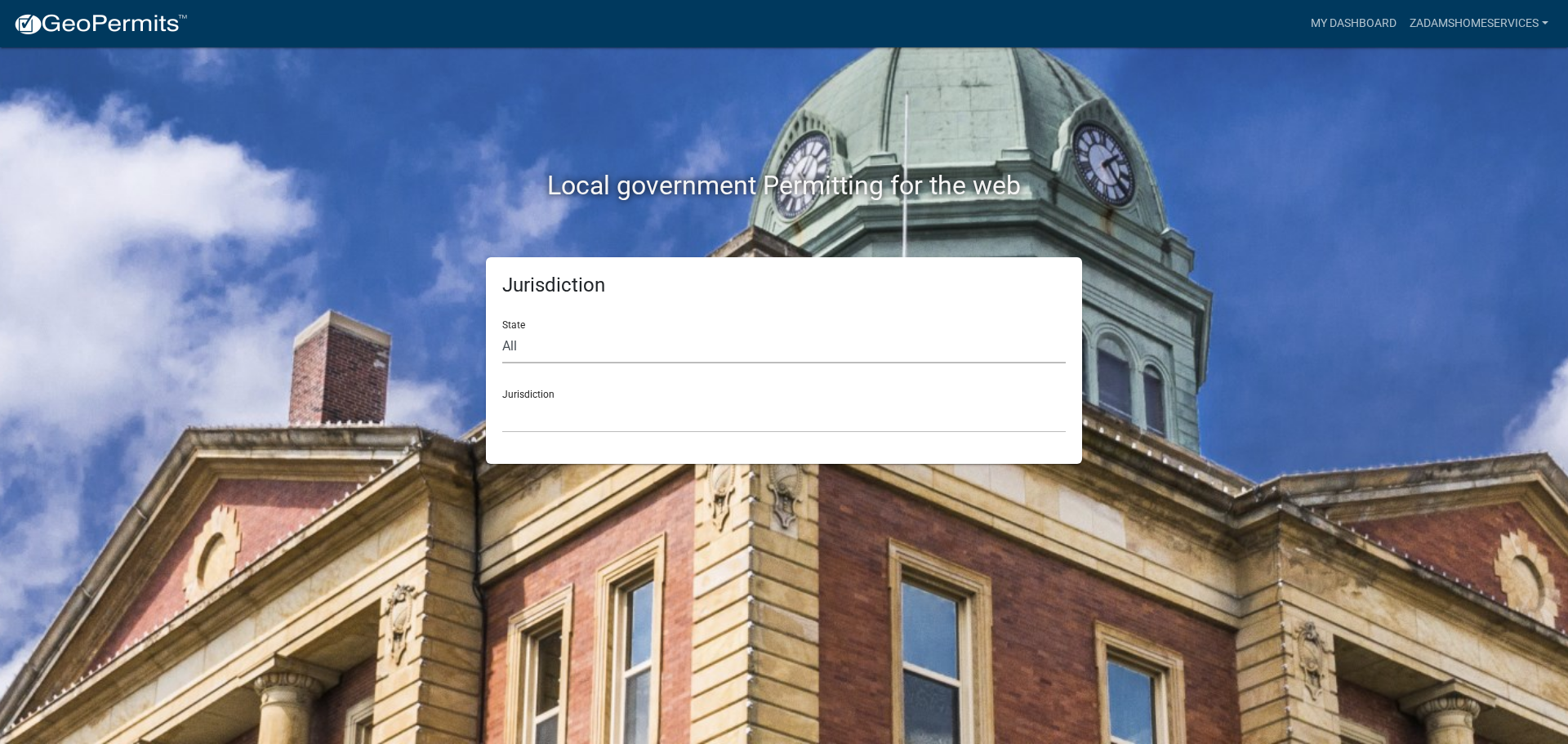
click at [627, 349] on select "All [US_STATE] [US_STATE] [US_STATE] [US_STATE] [US_STATE] [US_STATE] [US_STATE…" at bounding box center [784, 347] width 563 height 34
select select "[US_STATE]"
click at [502, 330] on select "All [US_STATE] [US_STATE] [US_STATE] [US_STATE] [US_STATE] [US_STATE] [US_STATE…" at bounding box center [784, 347] width 563 height 34
click at [593, 431] on select "City of [GEOGRAPHIC_DATA], [US_STATE] City of [GEOGRAPHIC_DATA], [US_STATE] Cit…" at bounding box center [784, 416] width 563 height 34
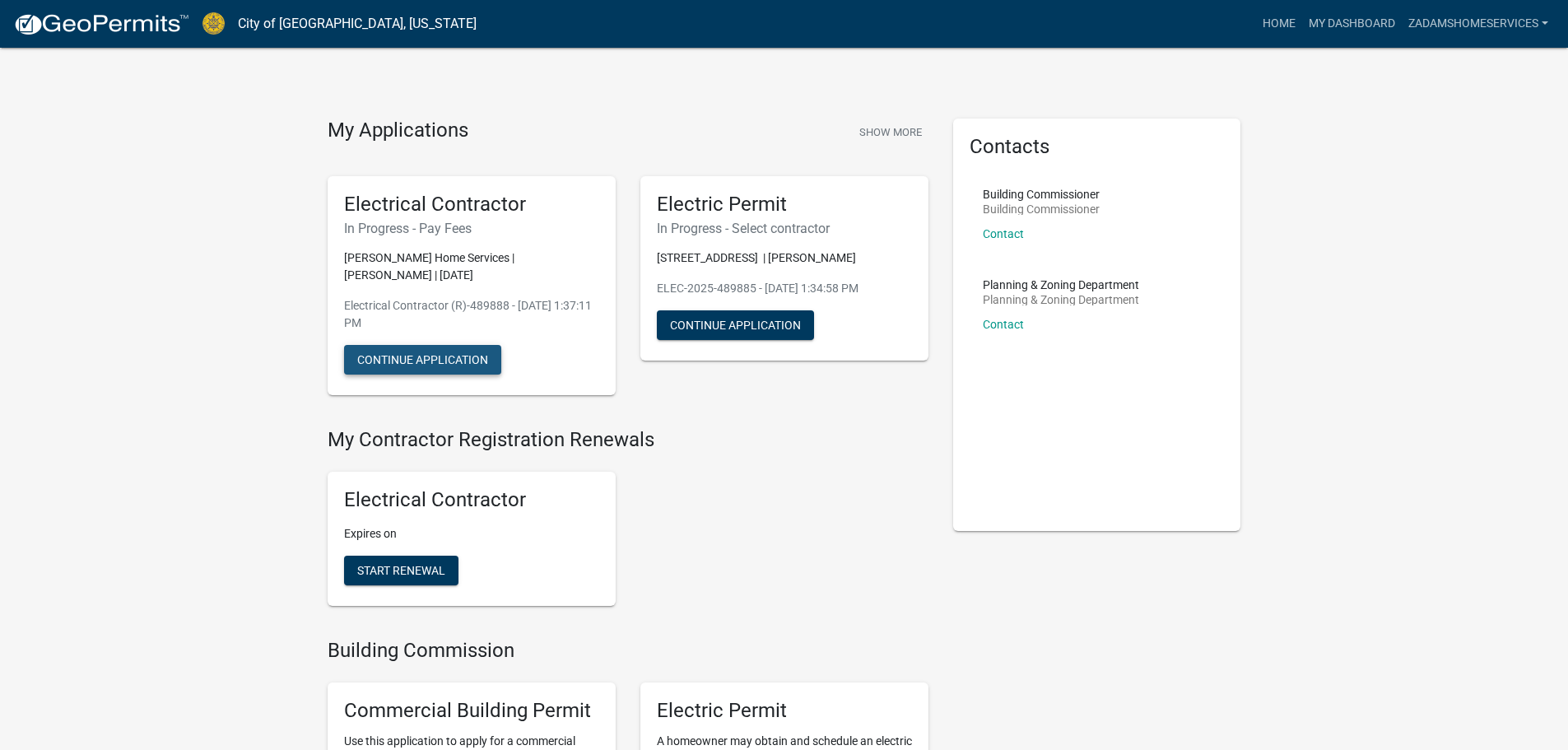
click at [463, 360] on button "Continue Application" at bounding box center [423, 360] width 157 height 30
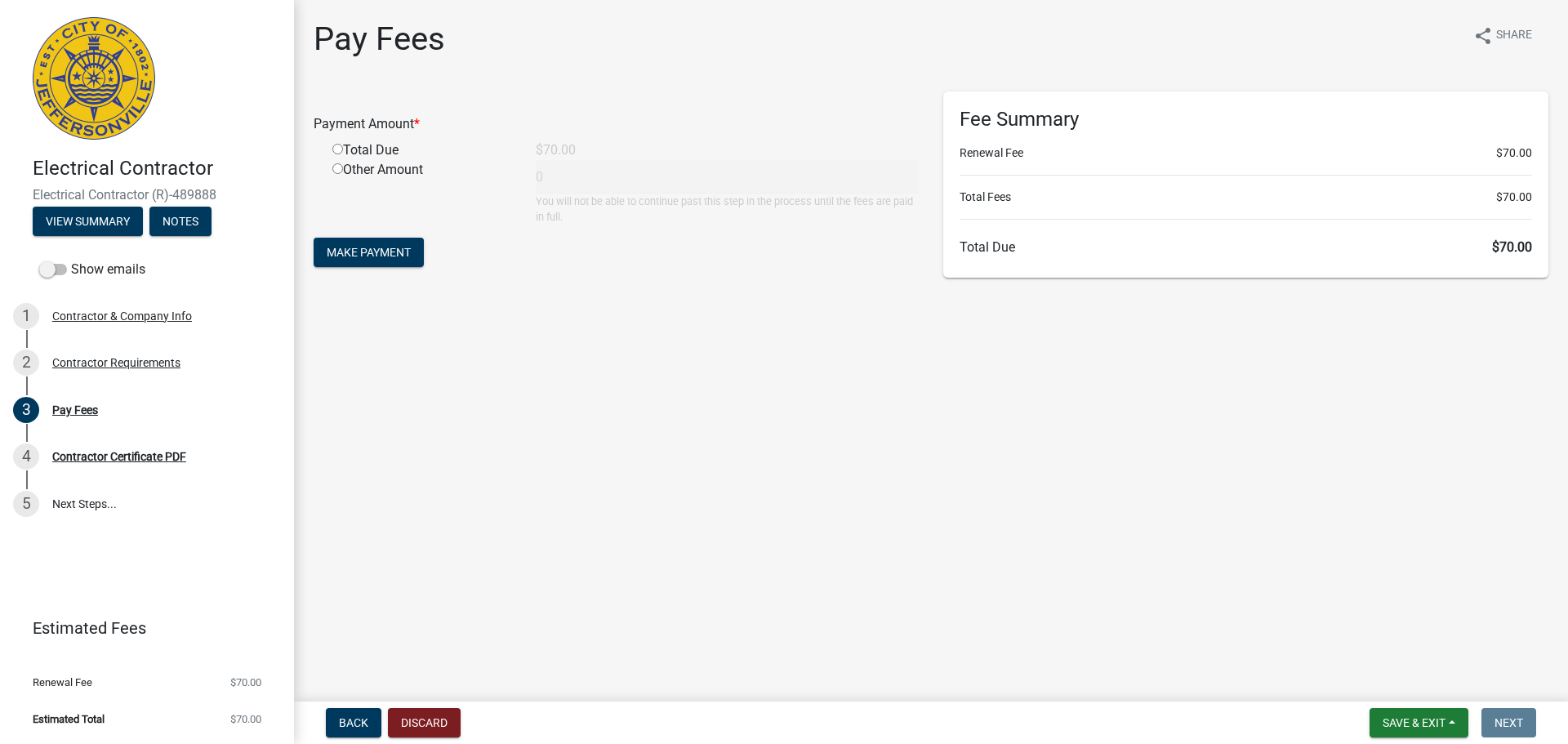
click at [375, 146] on div "Total Due" at bounding box center [422, 151] width 203 height 20
click at [337, 150] on input "radio" at bounding box center [337, 149] width 11 height 11
radio input "true"
type input "70"
click at [357, 263] on button "Make Payment" at bounding box center [368, 252] width 110 height 30
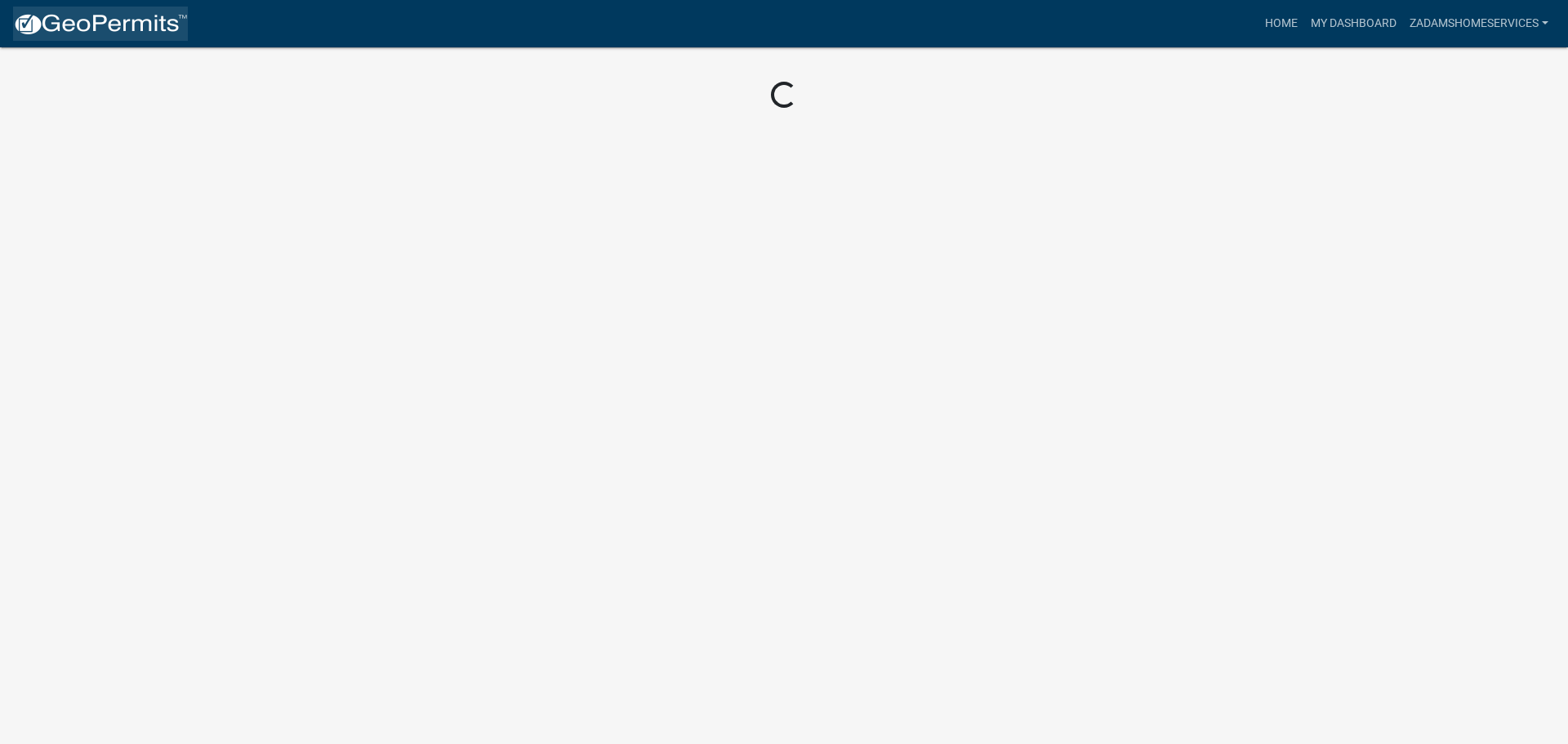
click at [139, 18] on img at bounding box center [99, 24] width 174 height 25
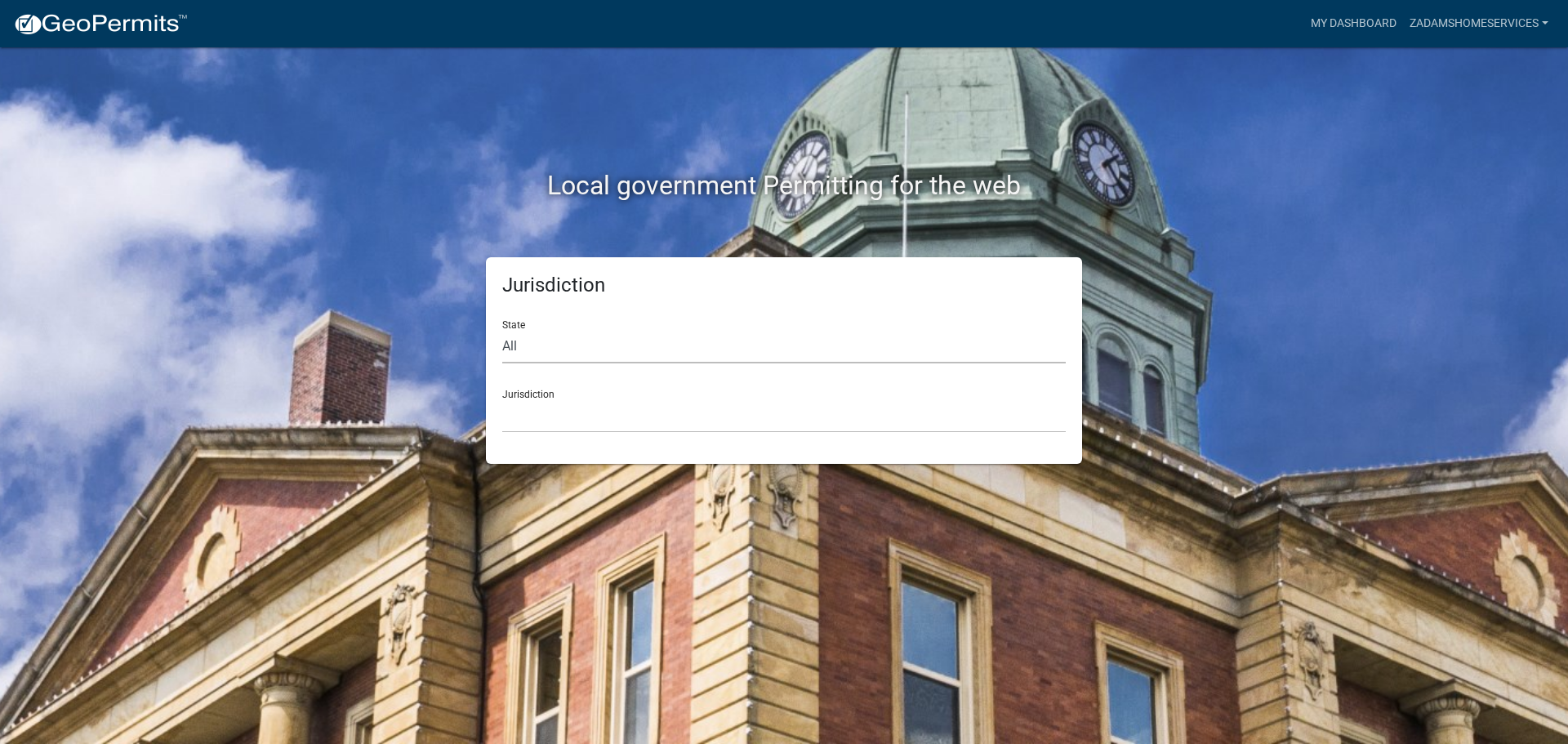
click at [605, 356] on select "All [US_STATE] [US_STATE] [US_STATE] [US_STATE] [US_STATE] [US_STATE] [US_STATE…" at bounding box center [784, 347] width 563 height 34
select select "[US_STATE]"
click at [502, 330] on select "All [US_STATE] [US_STATE] [US_STATE] [US_STATE] [US_STATE] [US_STATE] [US_STATE…" at bounding box center [784, 347] width 563 height 34
click at [601, 402] on select "City of [GEOGRAPHIC_DATA], [US_STATE] City of [GEOGRAPHIC_DATA], [US_STATE] Cit…" at bounding box center [784, 416] width 563 height 34
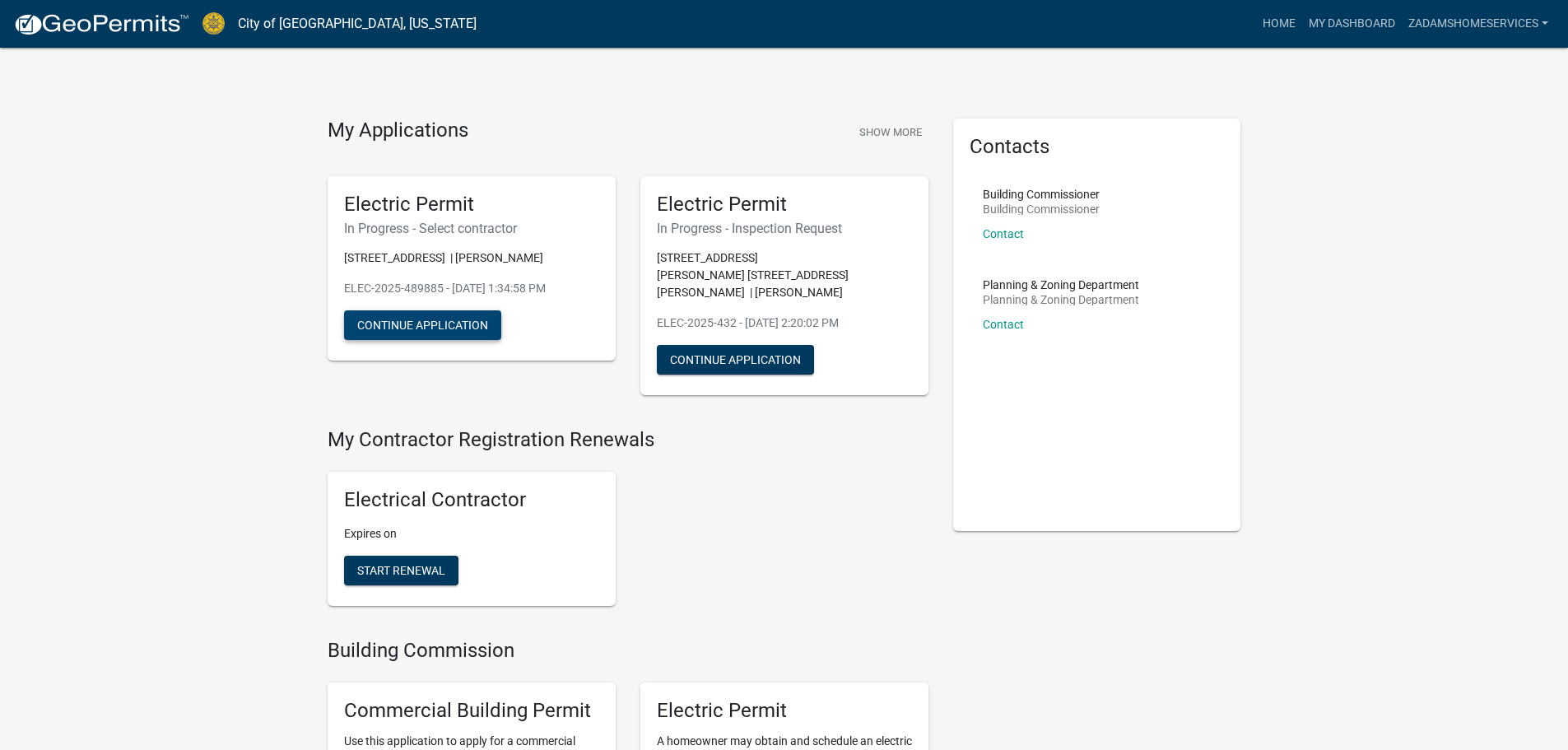
click at [432, 325] on button "Continue Application" at bounding box center [423, 326] width 157 height 30
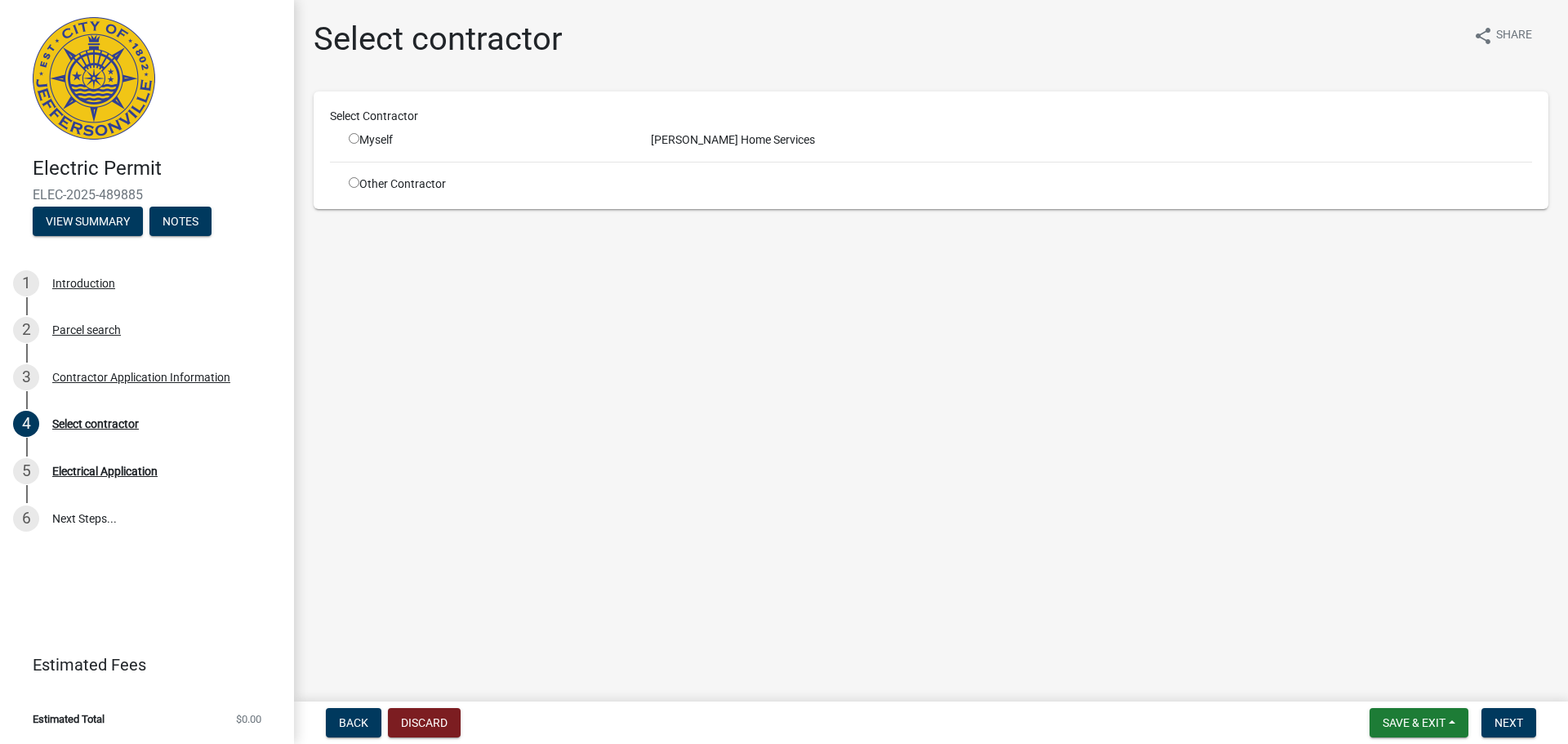
click at [372, 142] on div "Myself" at bounding box center [488, 139] width 278 height 17
click at [356, 141] on input "radio" at bounding box center [354, 138] width 11 height 11
radio input "true"
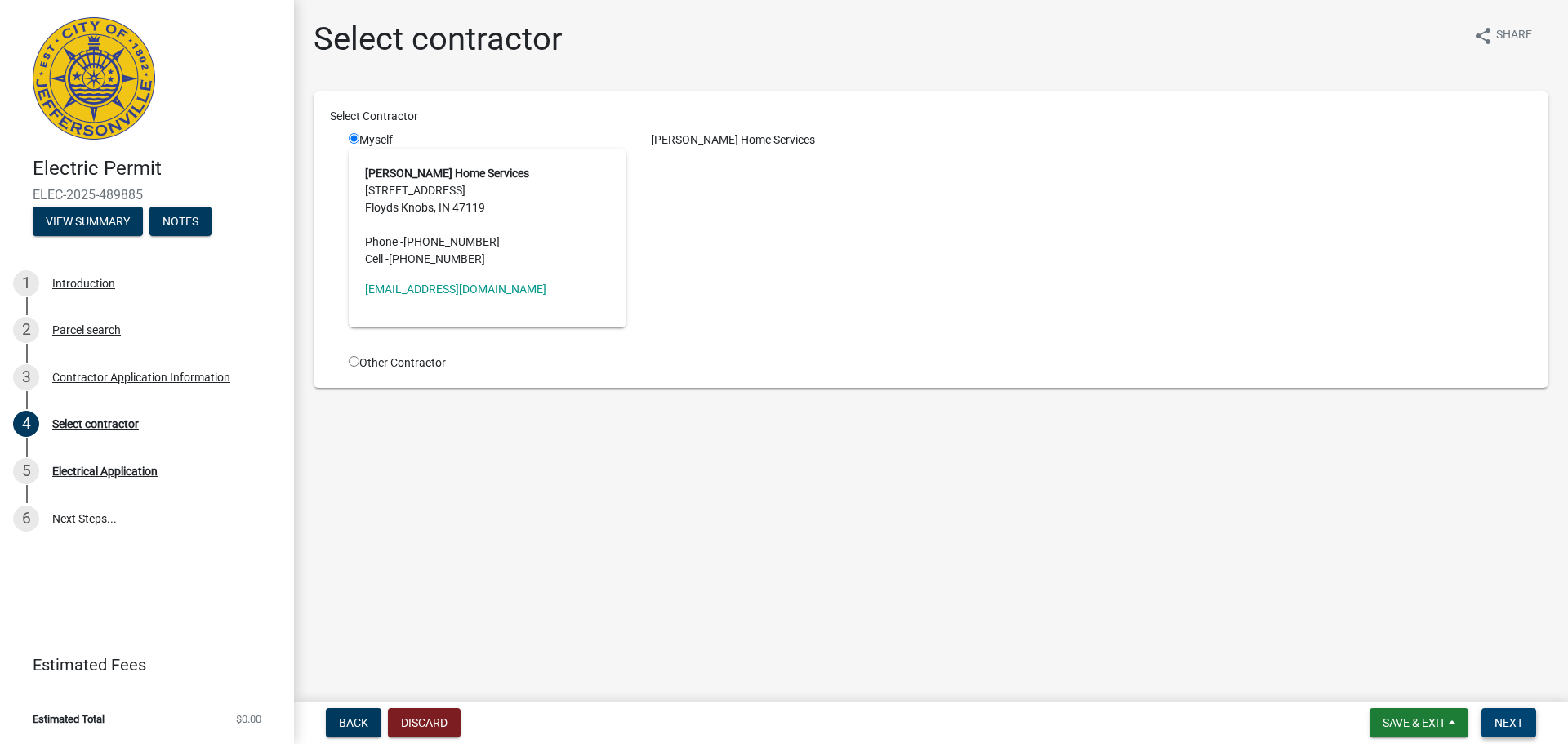
click at [1498, 723] on span "Next" at bounding box center [1508, 722] width 29 height 13
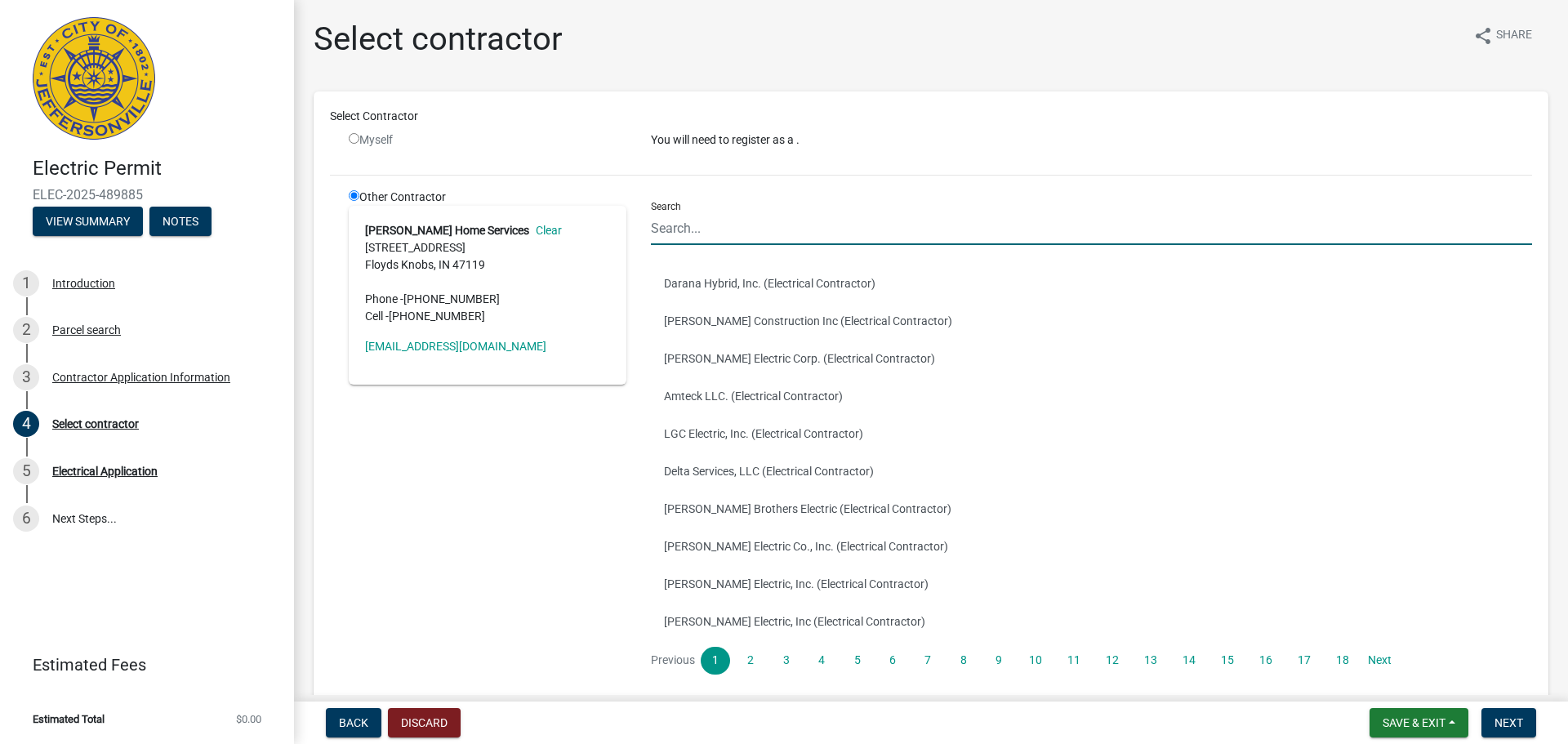
click at [772, 229] on input "Search" at bounding box center [1091, 229] width 881 height 34
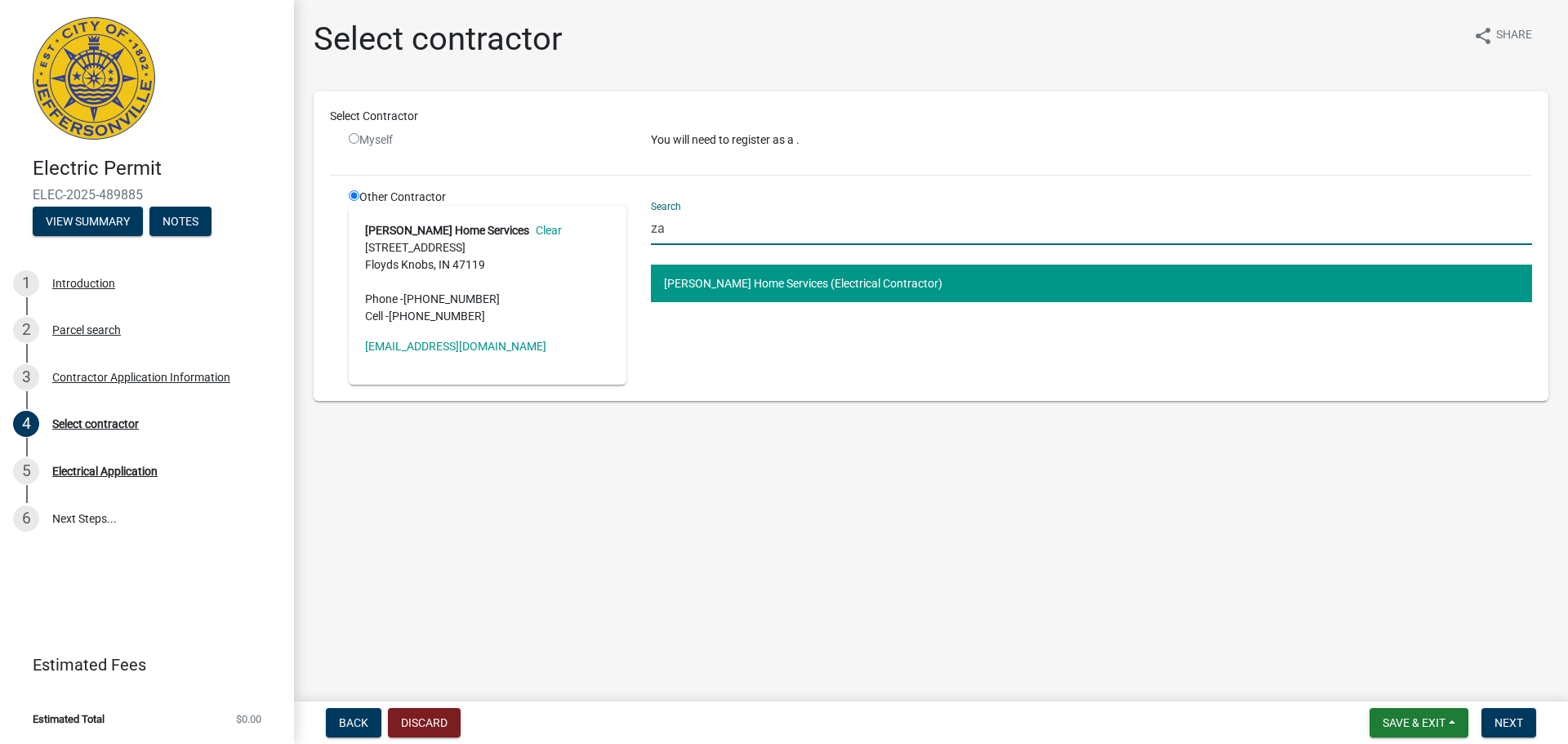
type input "za"
click at [686, 292] on button "[PERSON_NAME] Home Services (Electrical Contractor)" at bounding box center [1091, 284] width 881 height 37
click at [1494, 728] on span "Next" at bounding box center [1508, 722] width 29 height 13
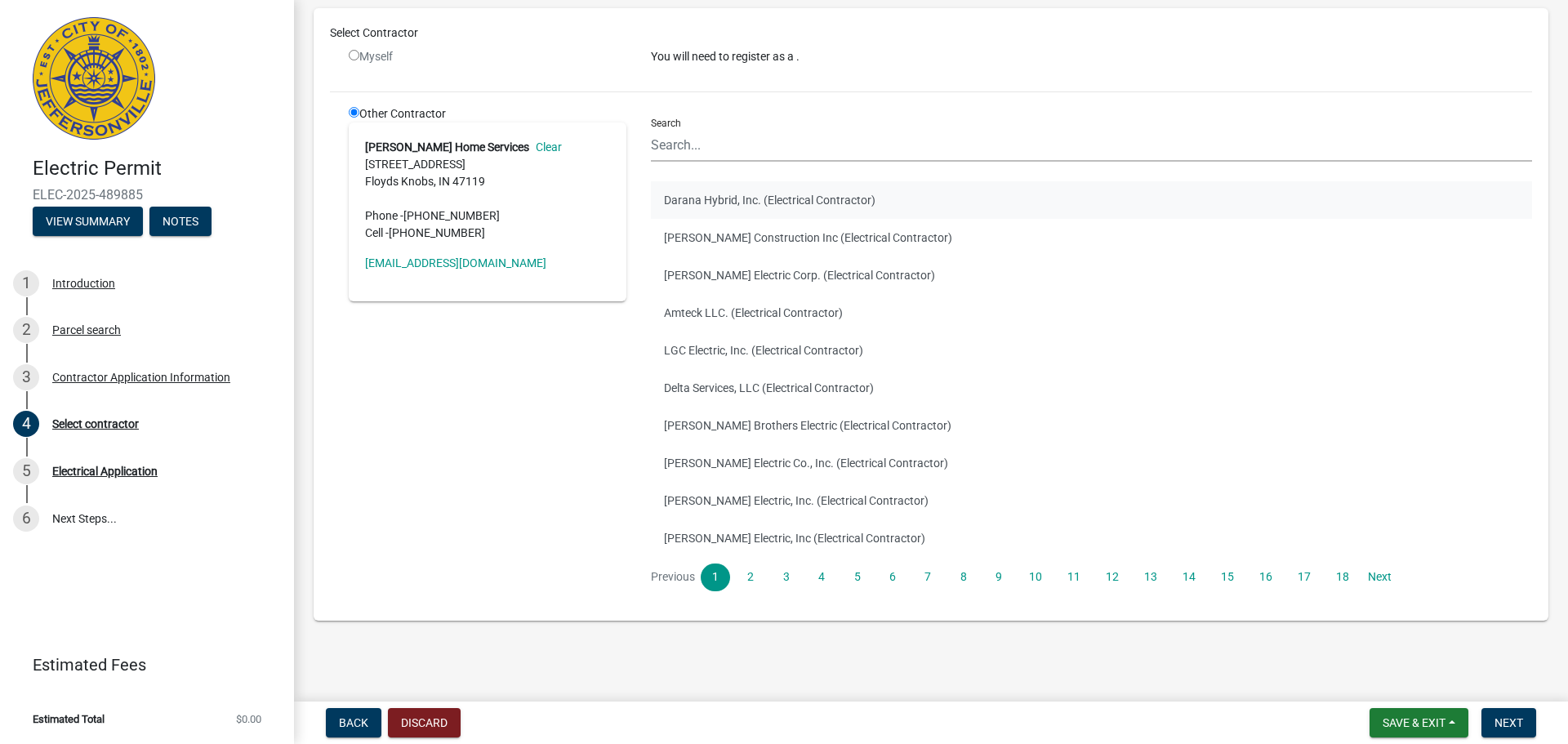
scroll to position [86, 0]
click at [1339, 580] on link "18" at bounding box center [1341, 575] width 33 height 28
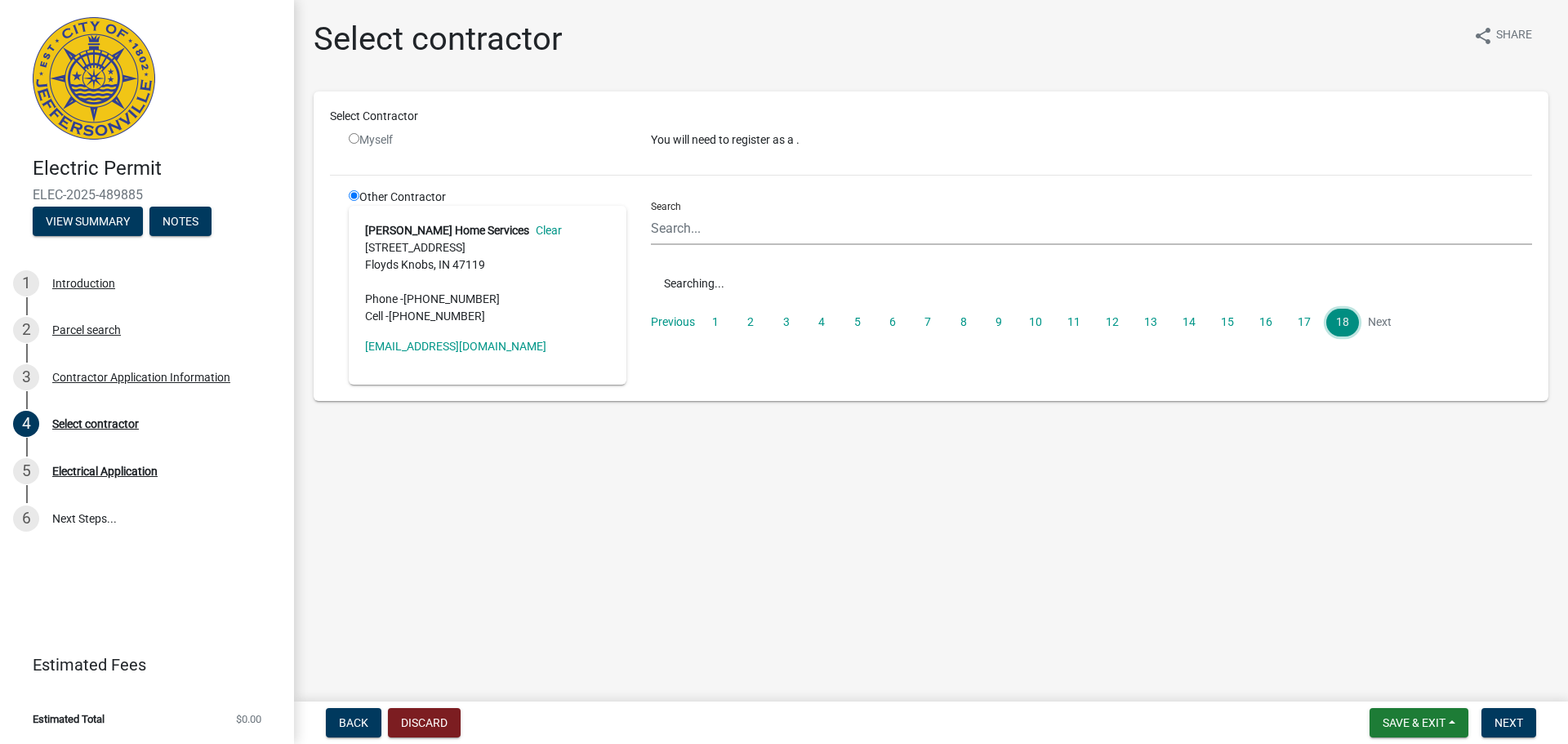
scroll to position [0, 0]
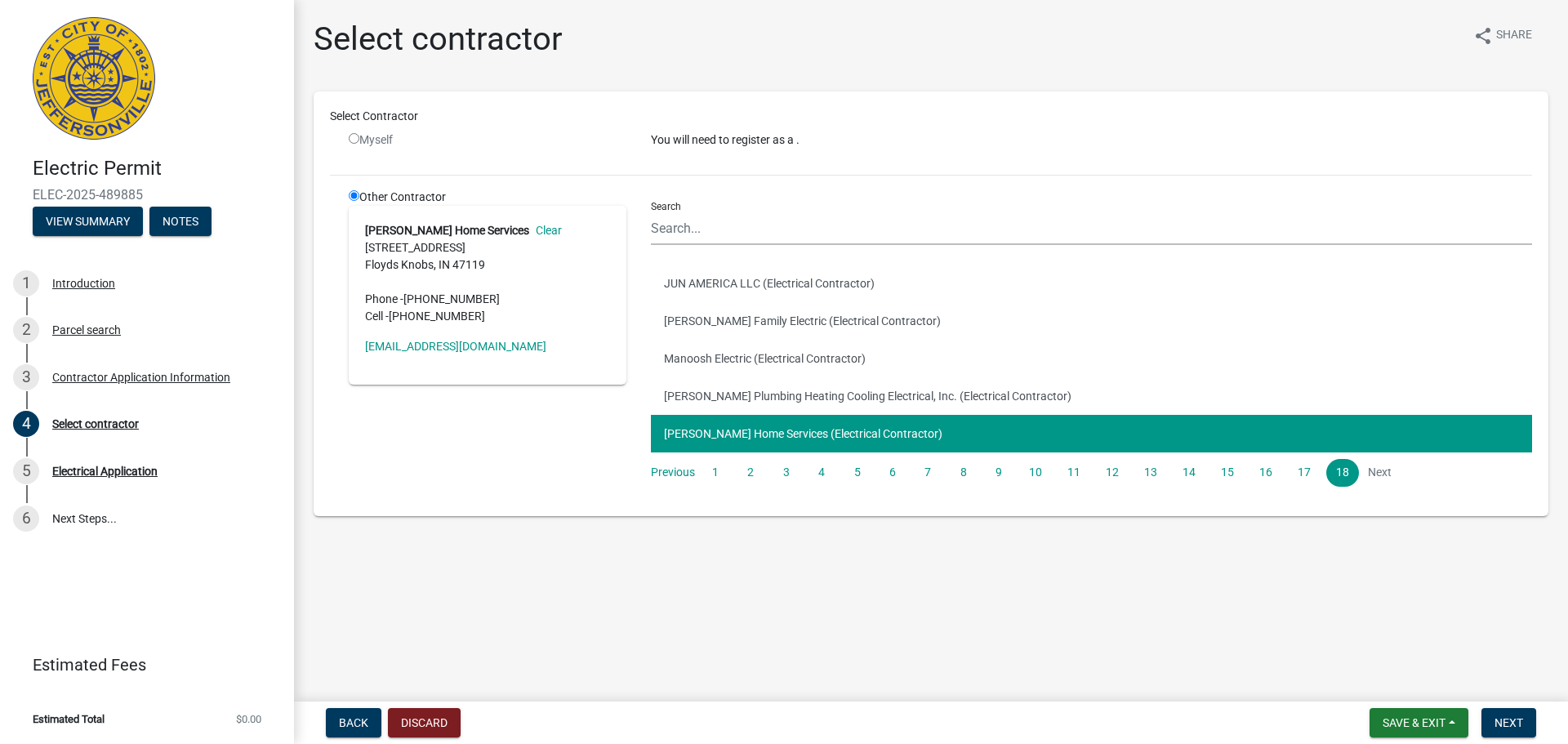
click at [887, 438] on button "[PERSON_NAME] Home Services (Electrical Contractor)" at bounding box center [1091, 434] width 881 height 37
click at [355, 137] on input "radio" at bounding box center [354, 138] width 11 height 11
radio input "false"
radio input "true"
click at [351, 198] on input "radio" at bounding box center [354, 195] width 11 height 11
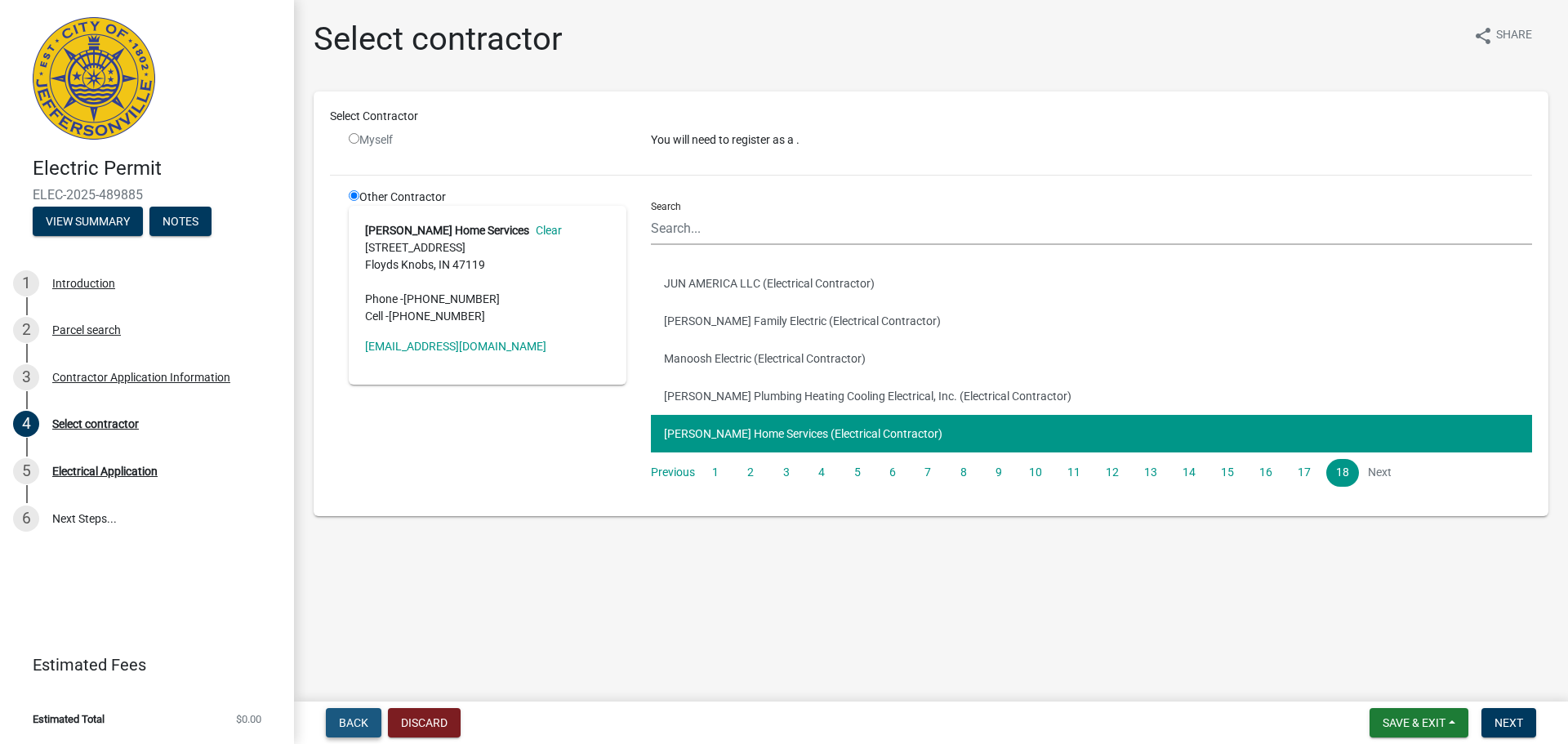
click at [359, 733] on button "Back" at bounding box center [354, 723] width 55 height 30
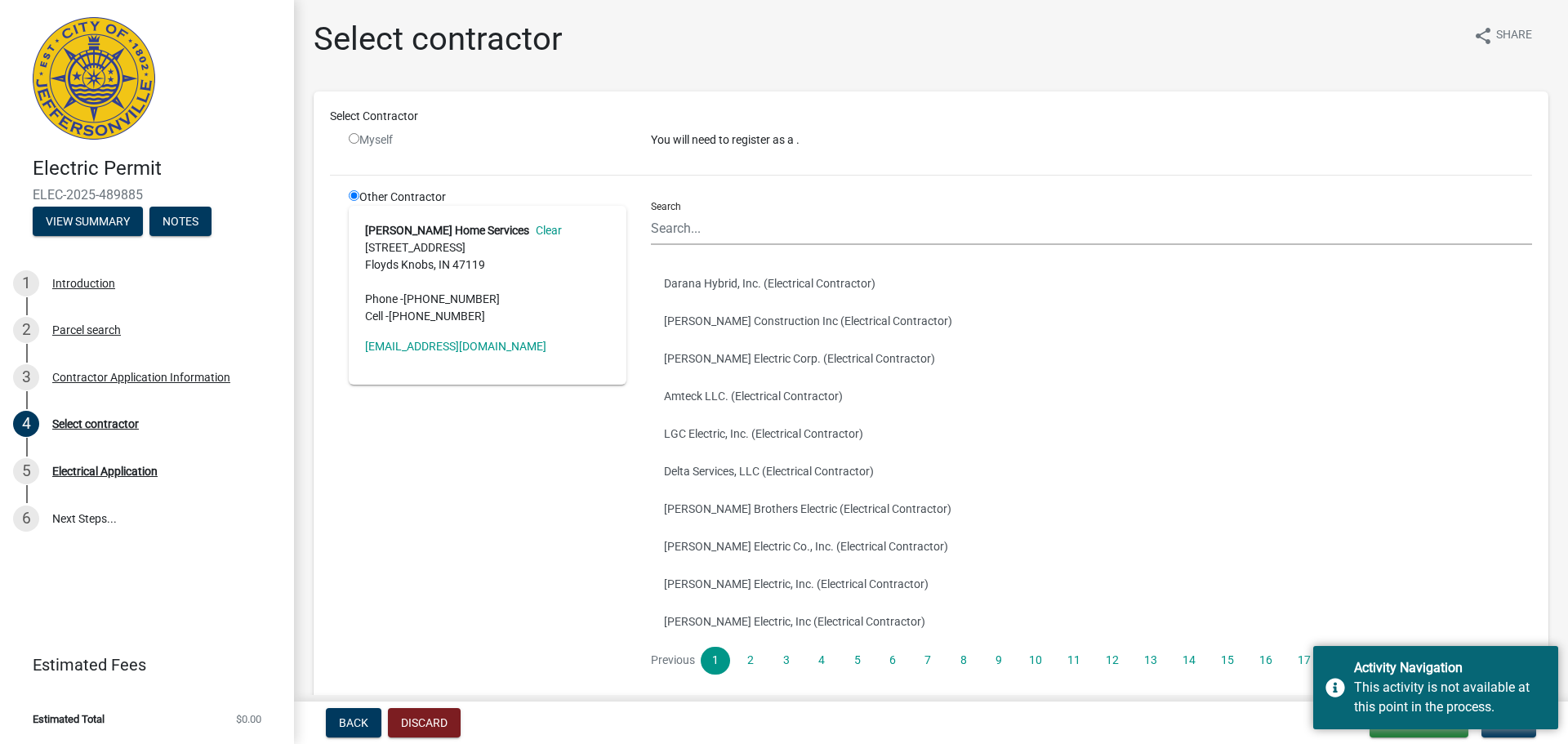
click at [351, 140] on input "radio" at bounding box center [354, 138] width 11 height 11
radio input "false"
radio input "true"
click at [363, 729] on span "Back" at bounding box center [354, 722] width 30 height 13
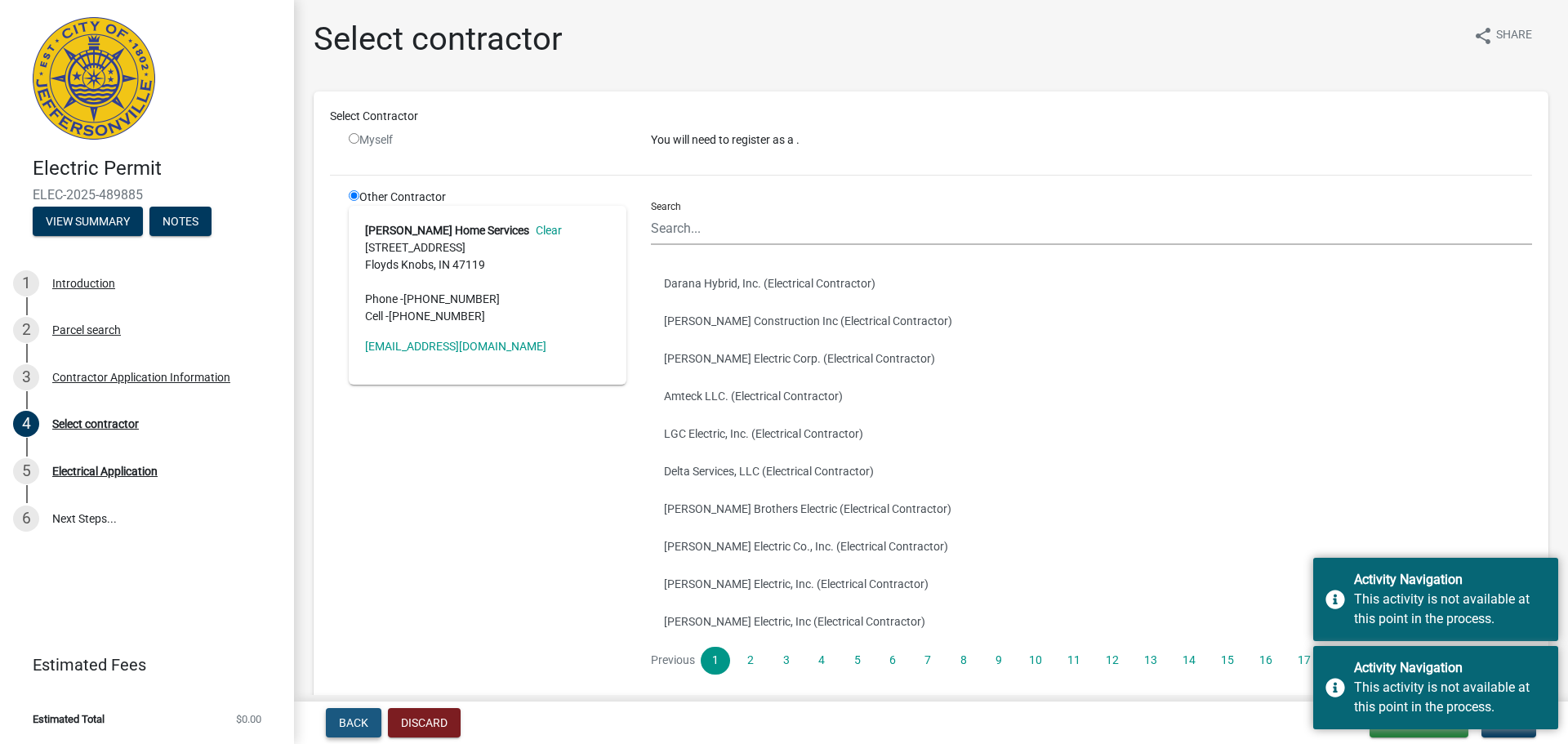
click at [363, 729] on span "Back" at bounding box center [354, 722] width 30 height 13
click at [99, 420] on div "Select contractor" at bounding box center [96, 424] width 87 height 12
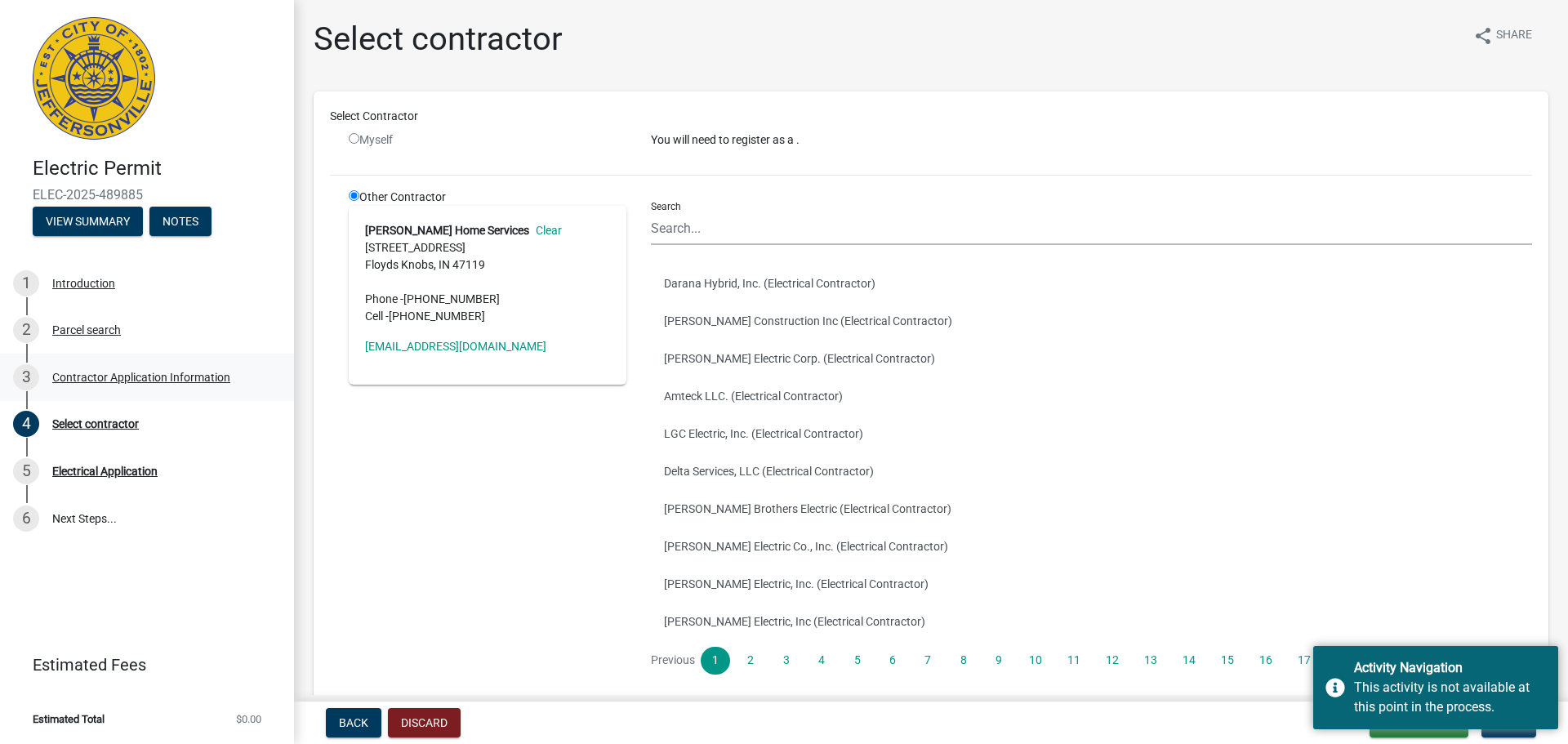
click at [103, 377] on div "Contractor Application Information" at bounding box center [141, 377] width 178 height 12
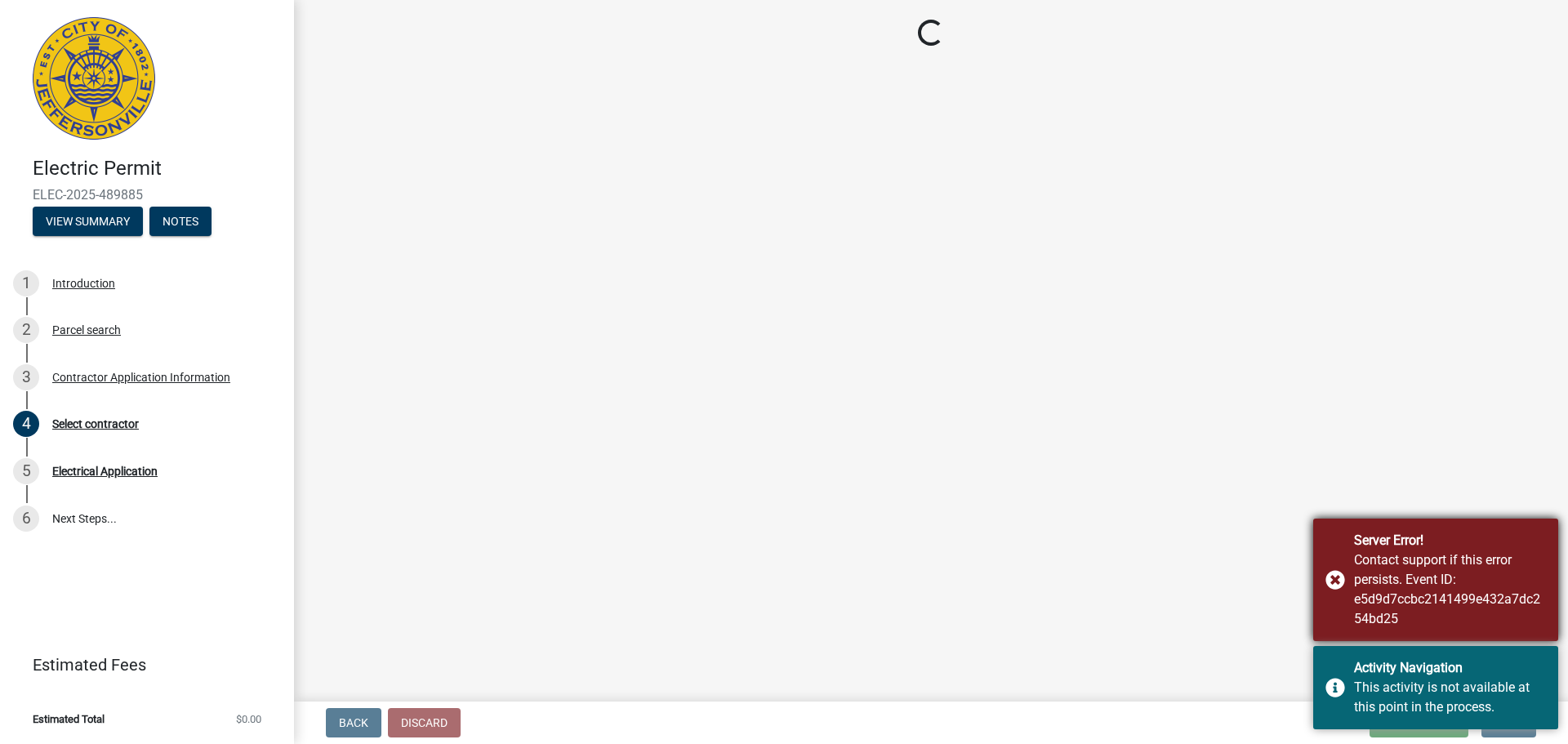
click at [1336, 580] on div "Server Error! Contact support if this error persists. Event ID: e5d9d7ccbc21414…" at bounding box center [1435, 579] width 245 height 122
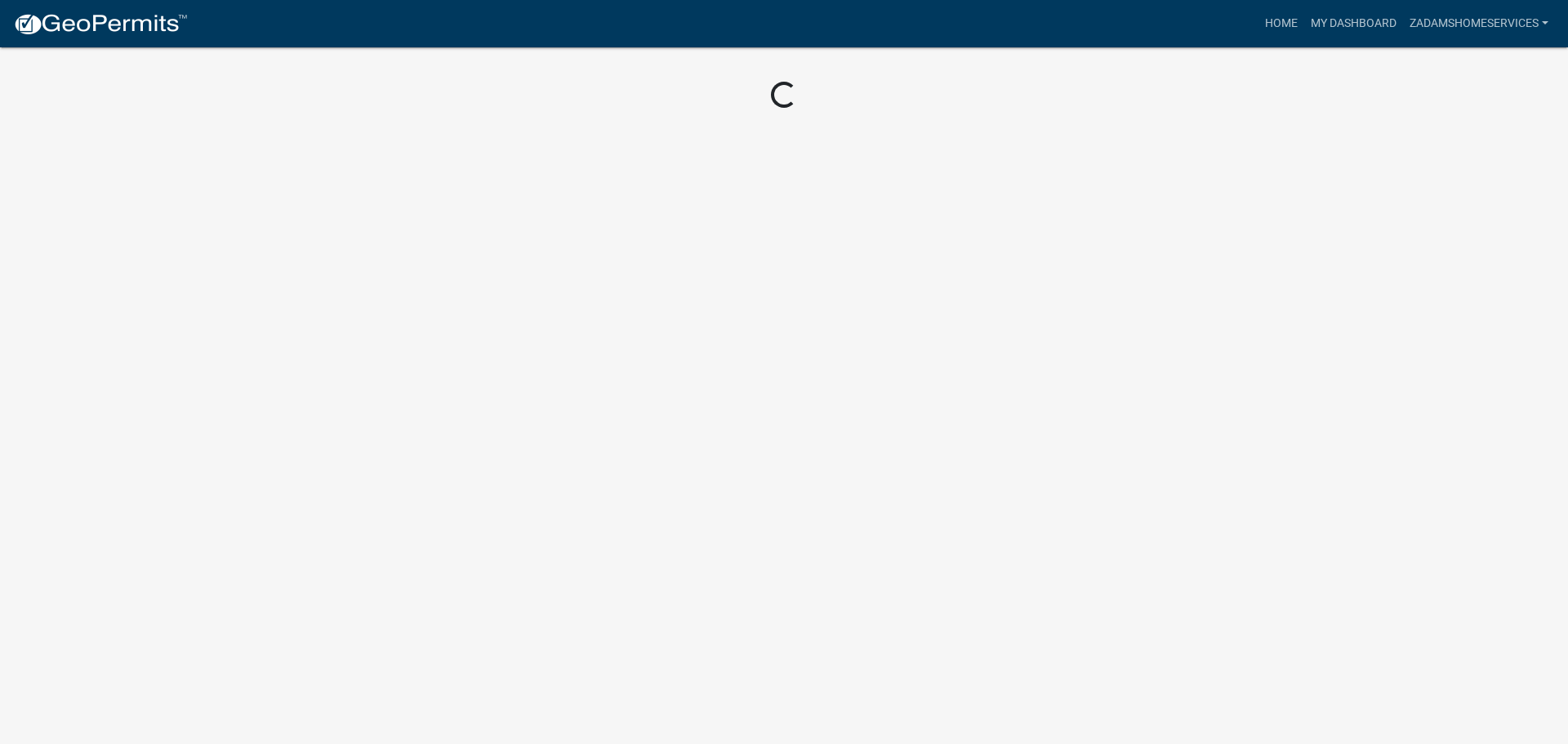
click at [131, 30] on img at bounding box center [99, 24] width 174 height 25
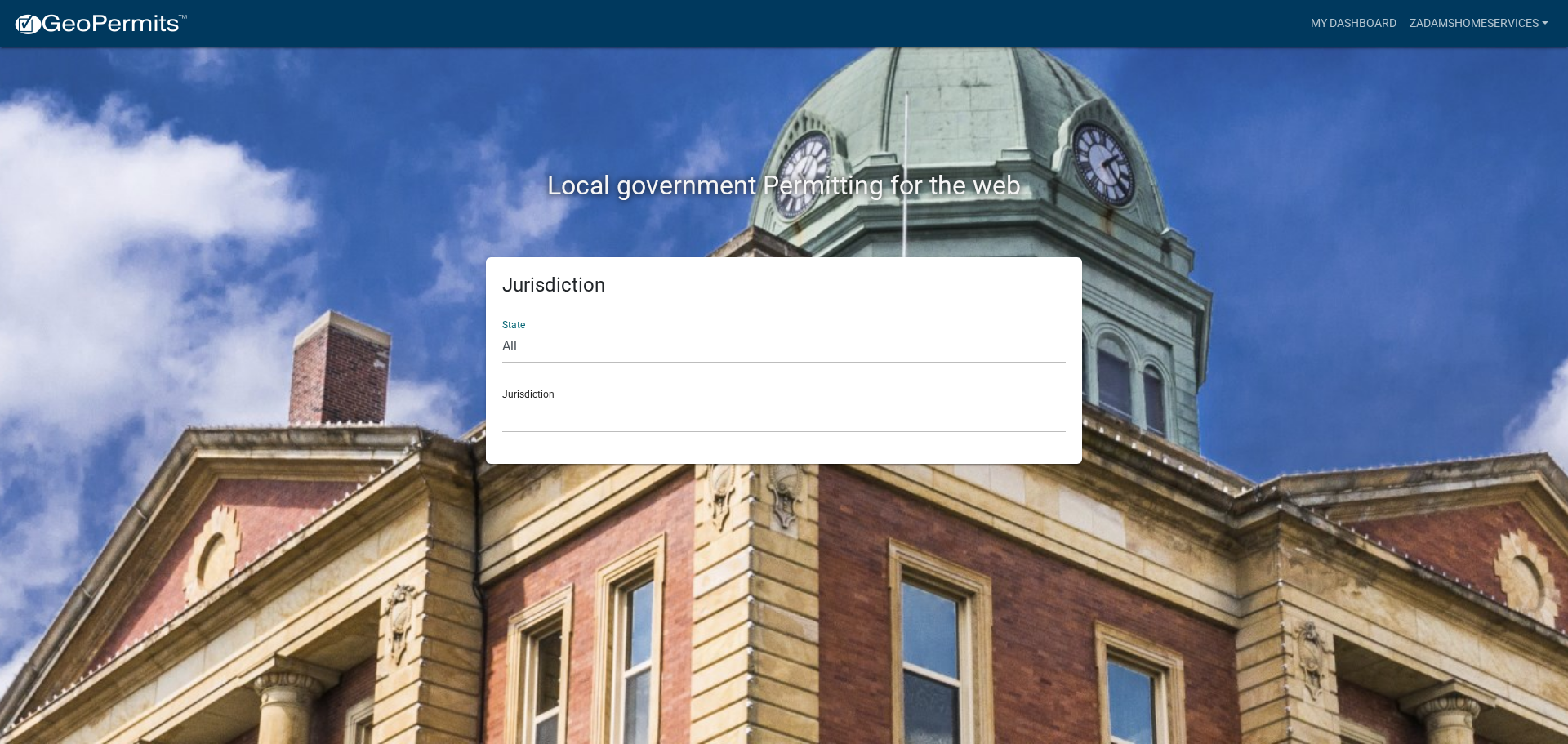
click at [651, 335] on select "All [US_STATE] [US_STATE] [US_STATE] [US_STATE] [US_STATE] [US_STATE] [US_STATE…" at bounding box center [784, 347] width 563 height 34
select select "[US_STATE]"
click at [502, 330] on select "All [US_STATE] [US_STATE] [US_STATE] [US_STATE] [US_STATE] [US_STATE] [US_STATE…" at bounding box center [784, 347] width 563 height 34
click at [632, 421] on select "City of [GEOGRAPHIC_DATA], [US_STATE] City of [GEOGRAPHIC_DATA], [US_STATE] Cit…" at bounding box center [784, 416] width 563 height 34
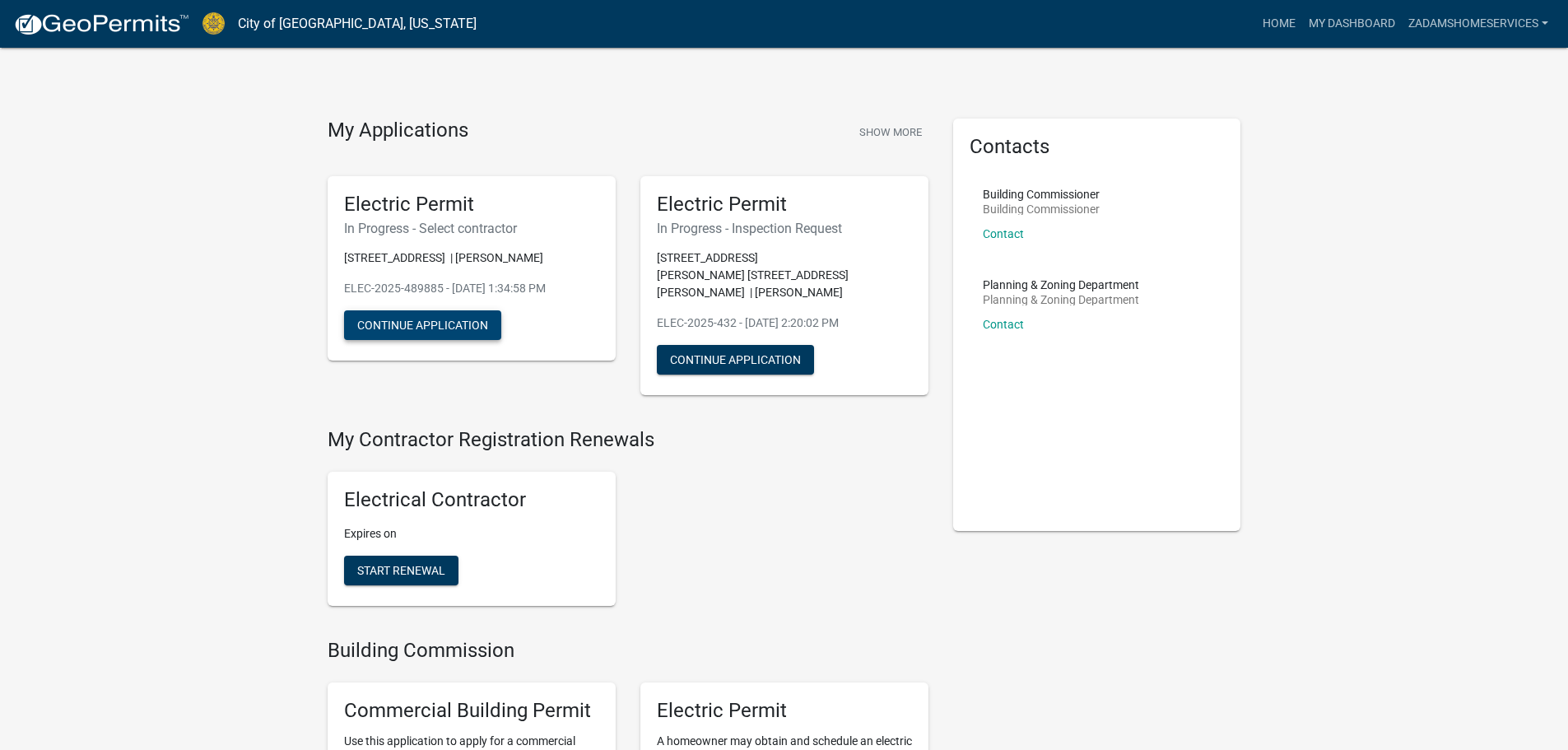
click at [449, 318] on button "Continue Application" at bounding box center [423, 326] width 157 height 30
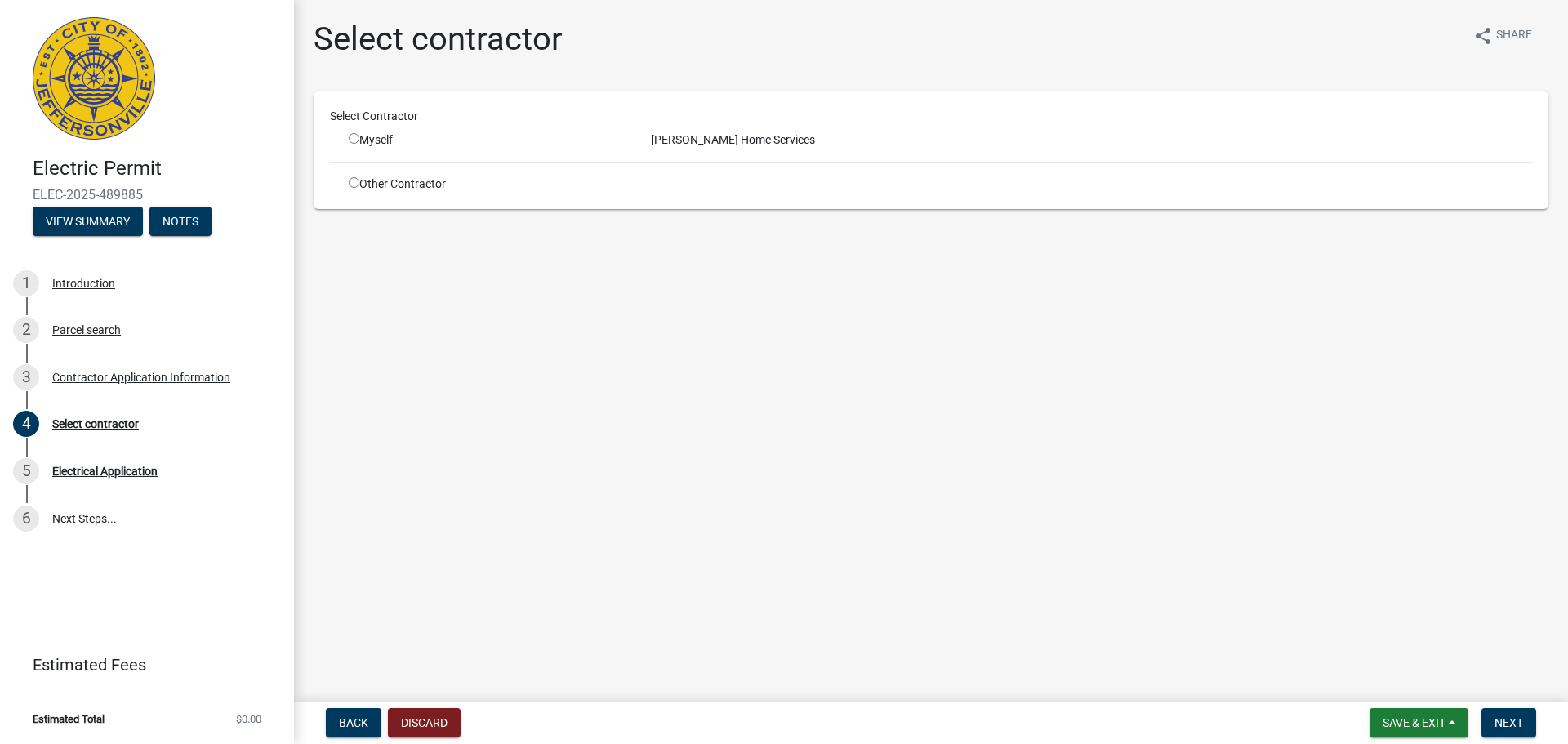
click at [353, 136] on input "radio" at bounding box center [354, 138] width 11 height 11
radio input "true"
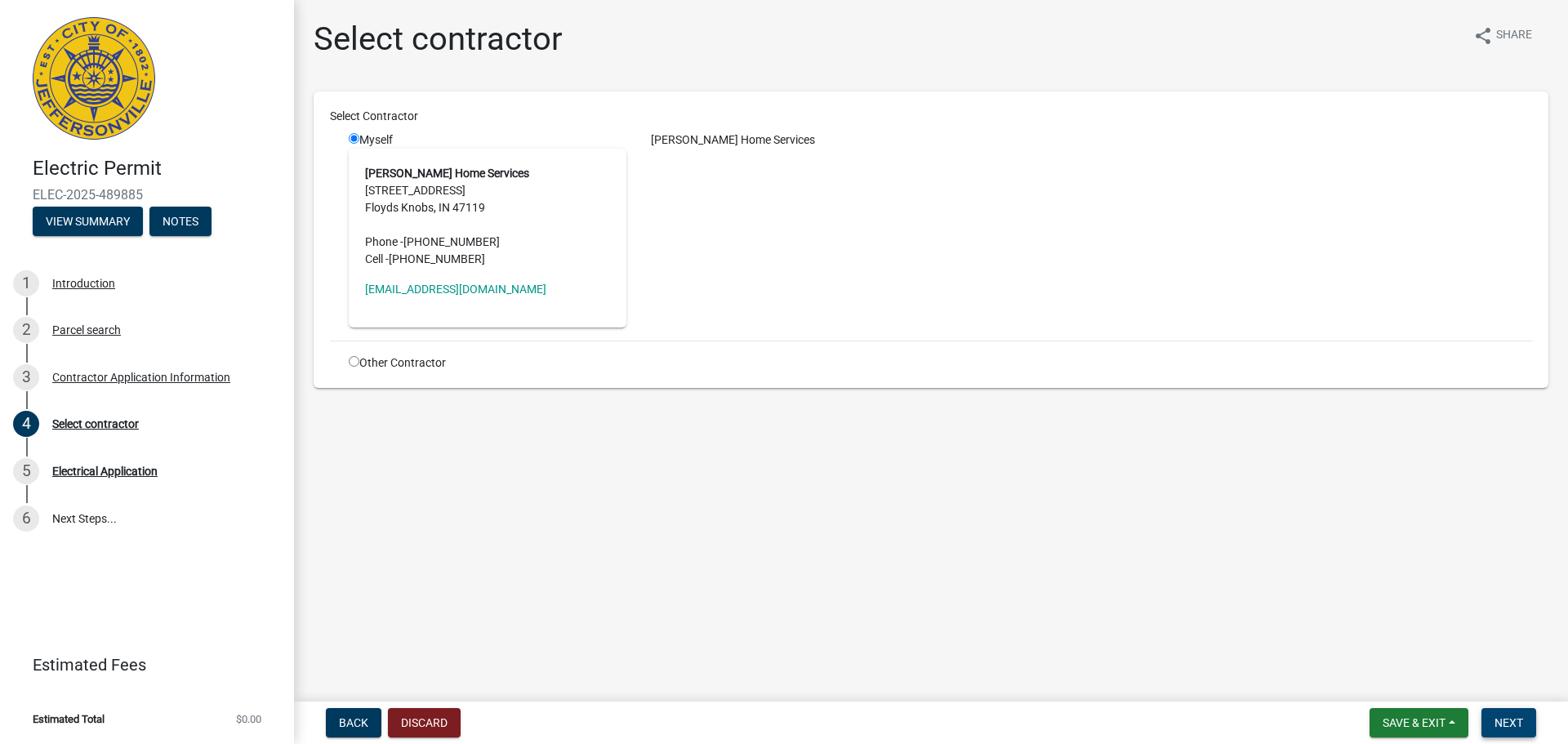
click at [1506, 714] on button "Next" at bounding box center [1509, 723] width 55 height 30
